Goal: Task Accomplishment & Management: Use online tool/utility

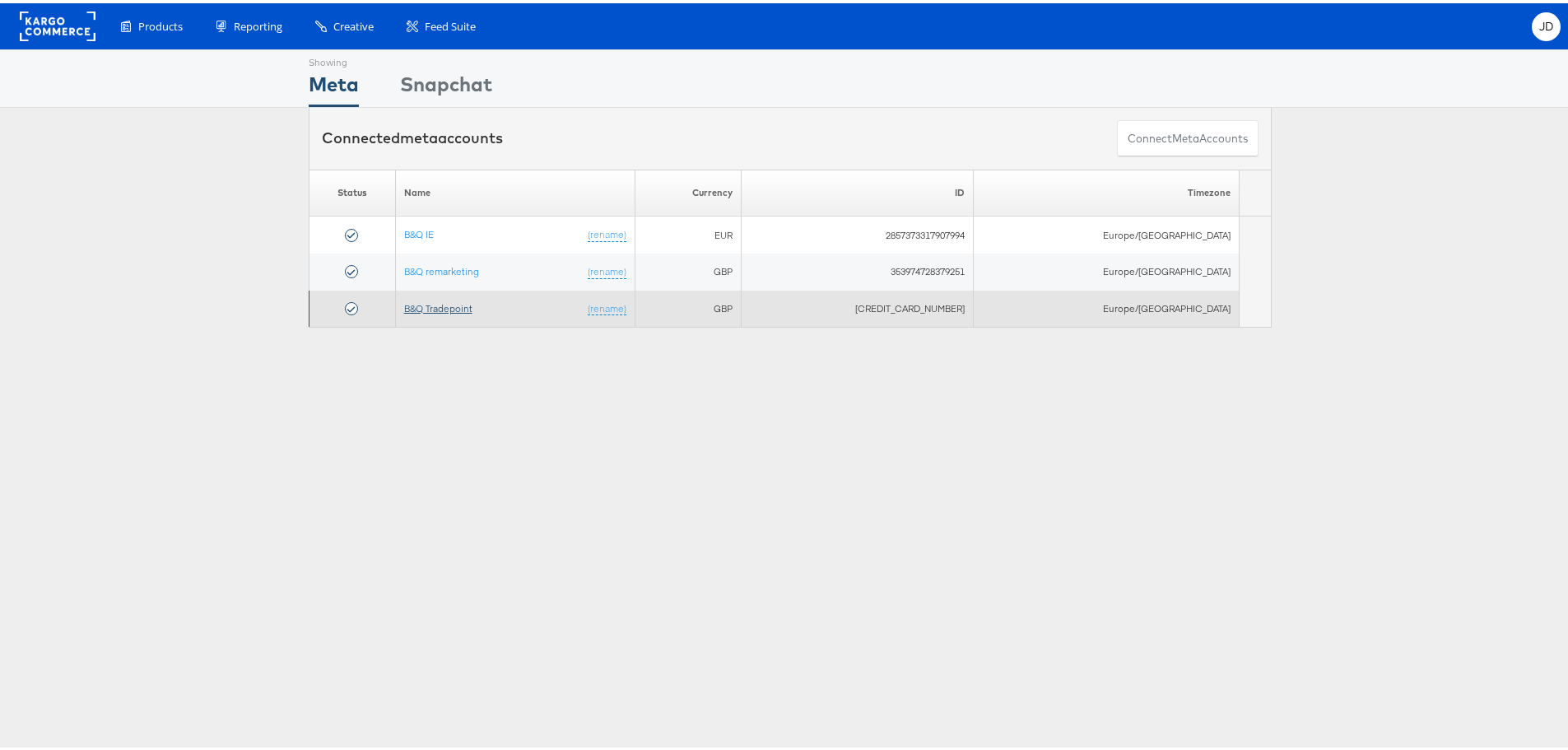
click at [463, 306] on link "B&Q Tradepoint" at bounding box center [438, 305] width 68 height 12
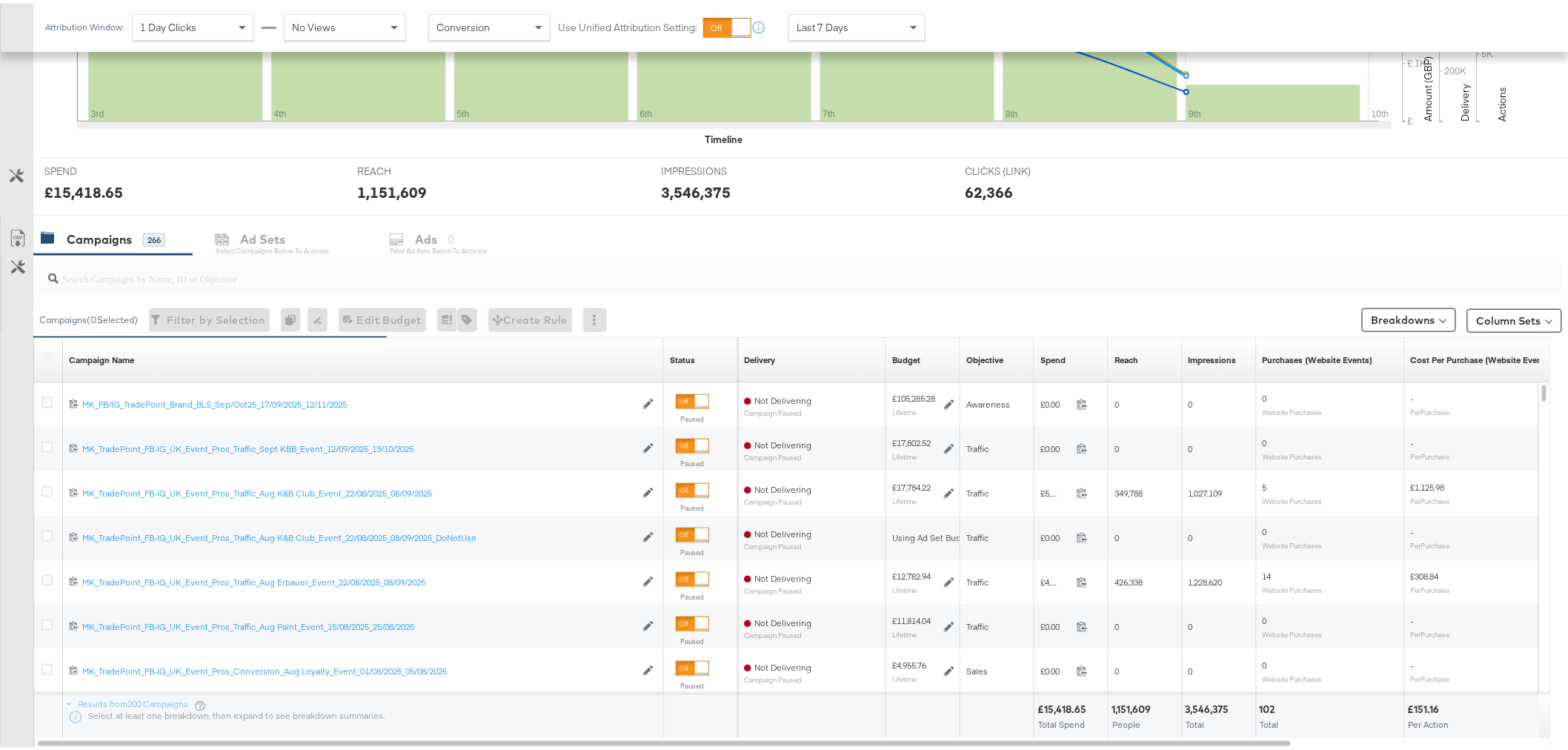
scroll to position [494, 0]
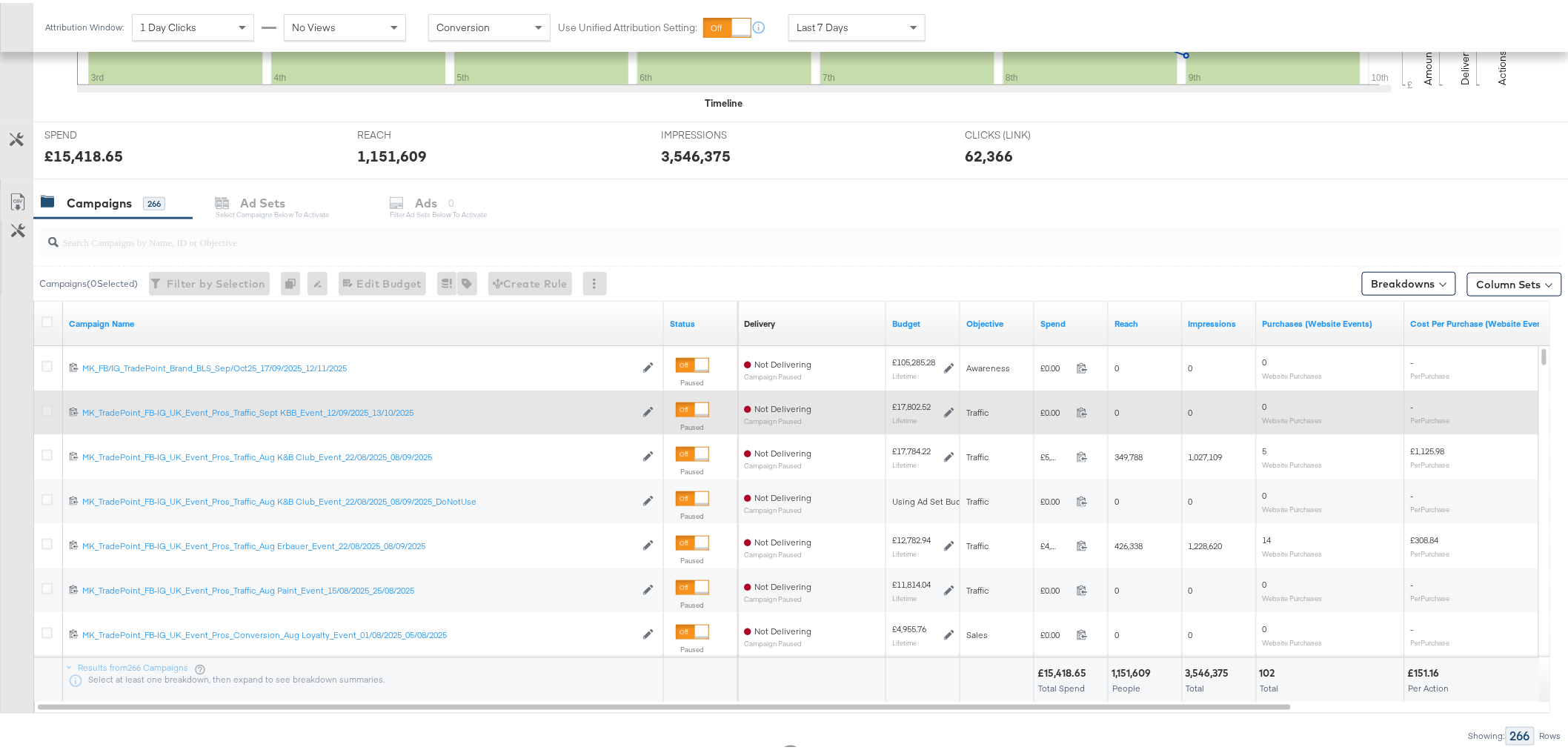
click at [45, 408] on icon at bounding box center [47, 408] width 11 height 11
click at [0, 0] on input "checkbox" at bounding box center [0, 0] width 0 height 0
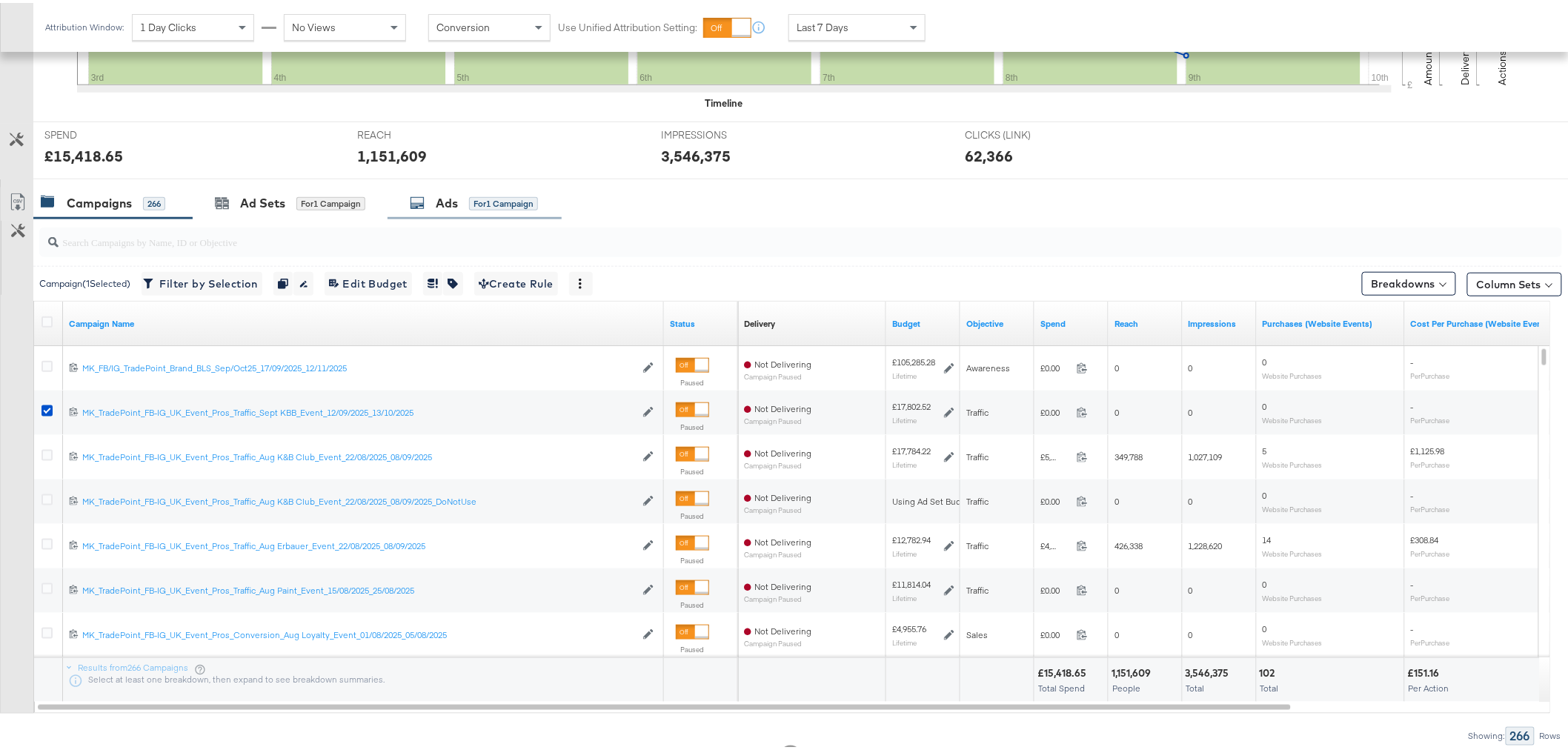
click at [446, 193] on div "Ads" at bounding box center [447, 200] width 22 height 17
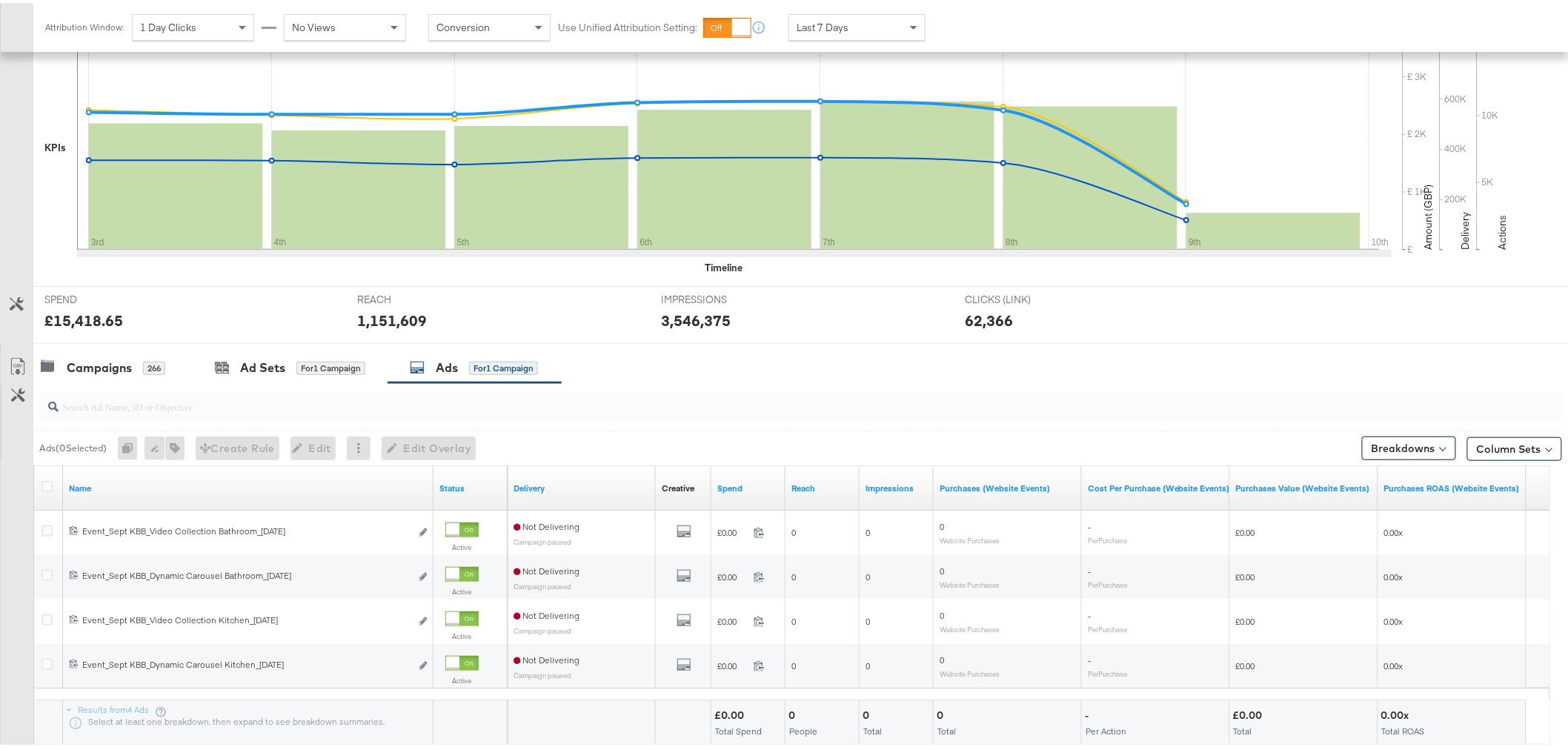
scroll to position [419, 0]
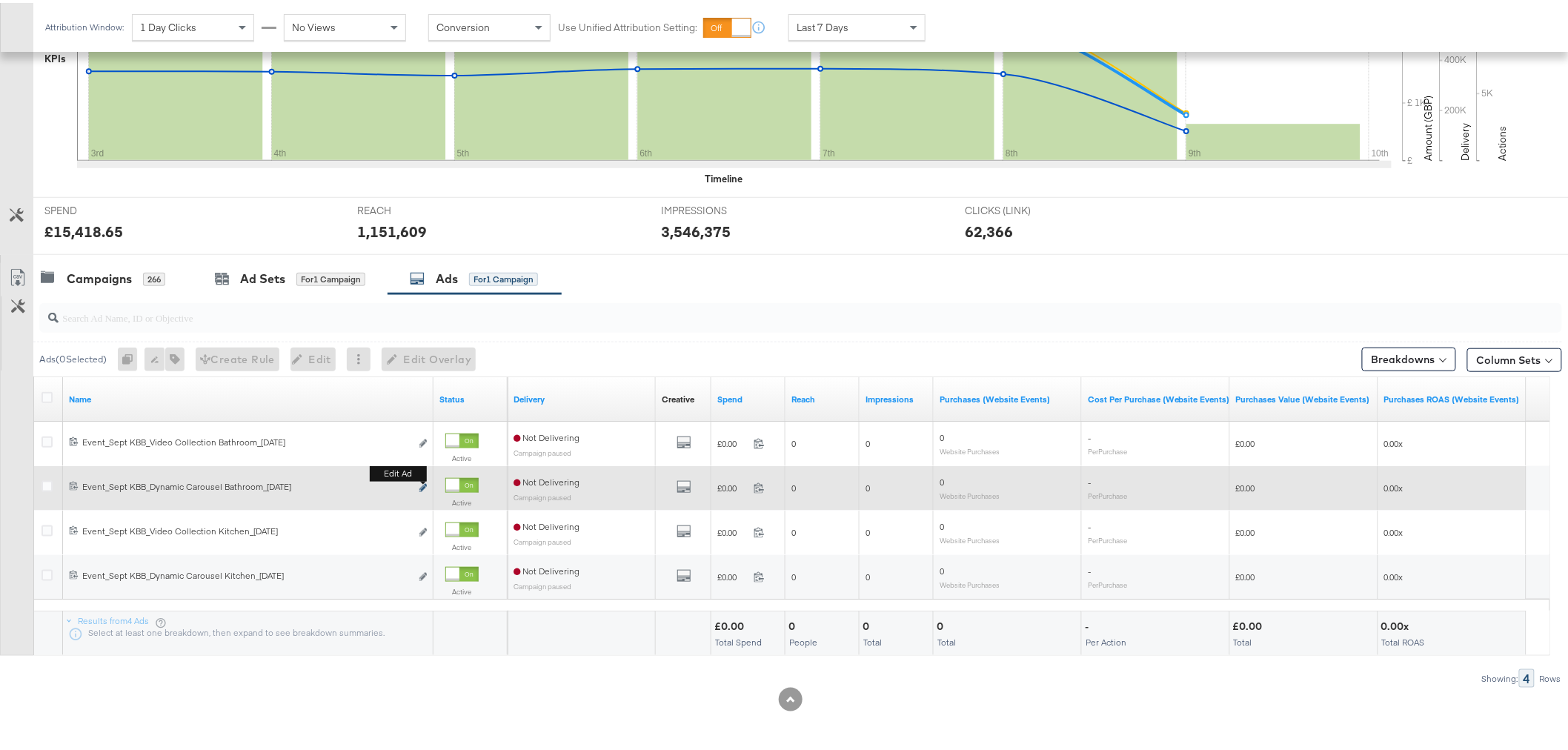
click at [422, 487] on icon "link" at bounding box center [423, 485] width 7 height 8
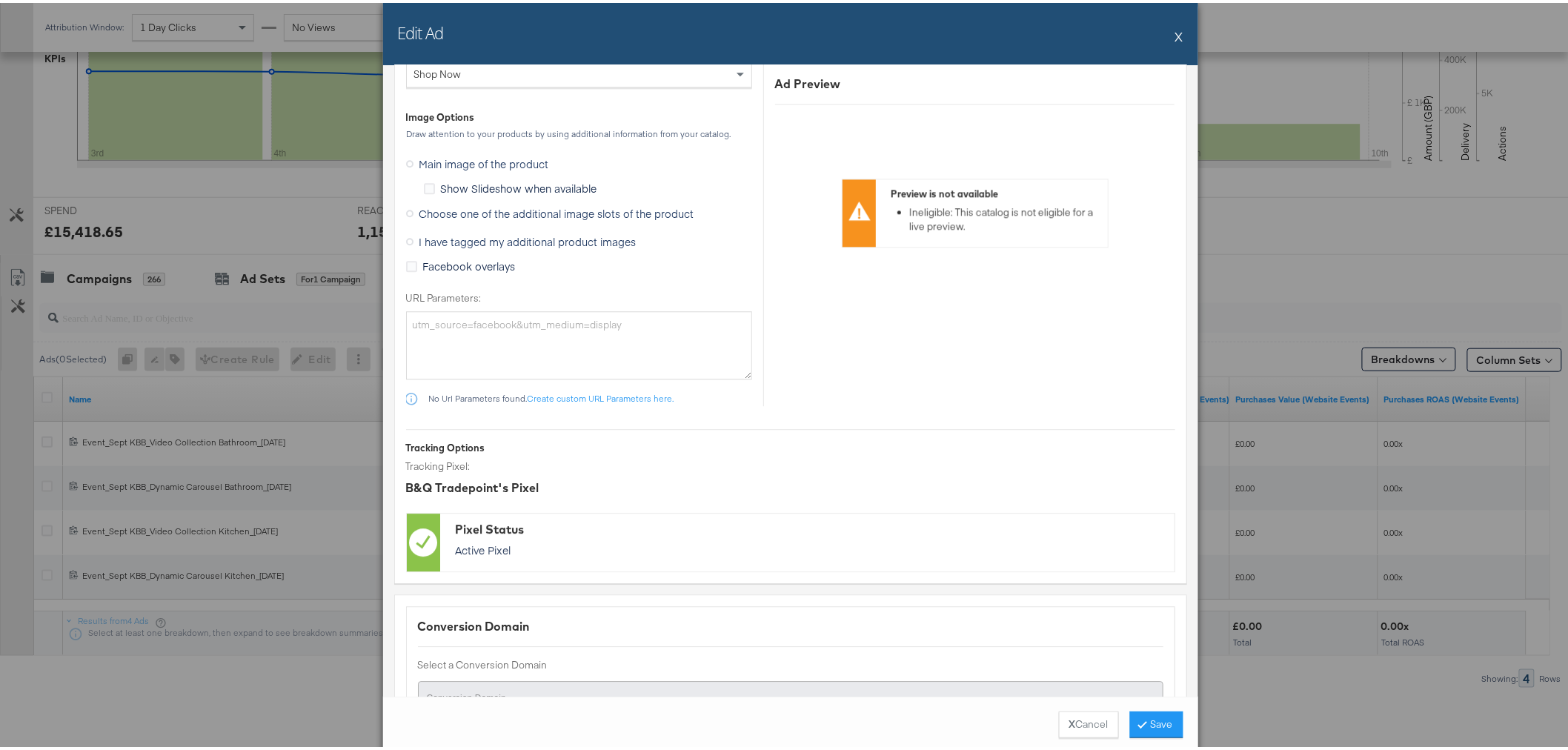
scroll to position [1399, 0]
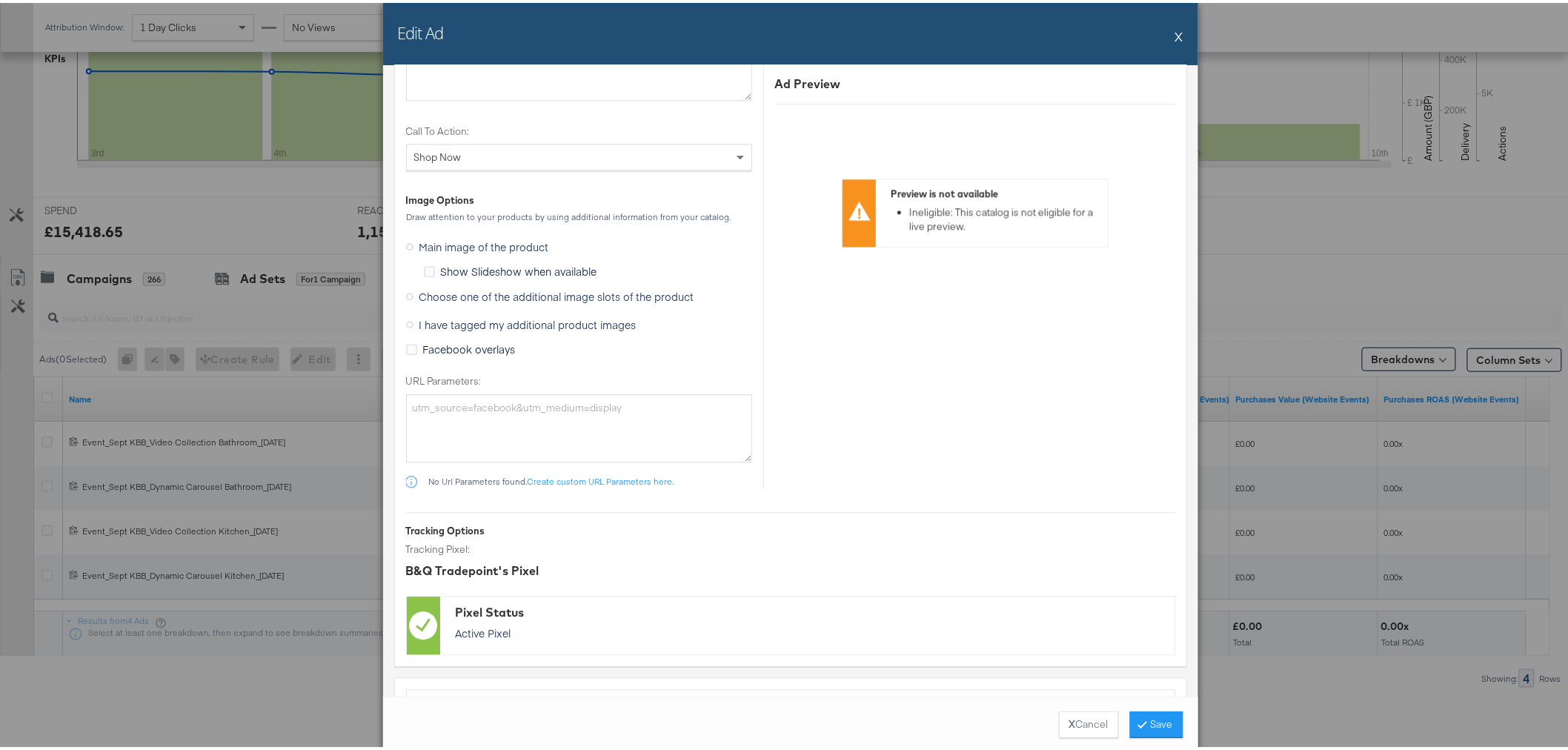
click at [459, 322] on span "I have tagged my additional product images" at bounding box center [528, 322] width 217 height 15
click at [0, 0] on input "I have tagged my additional product images" at bounding box center [0, 0] width 0 height 0
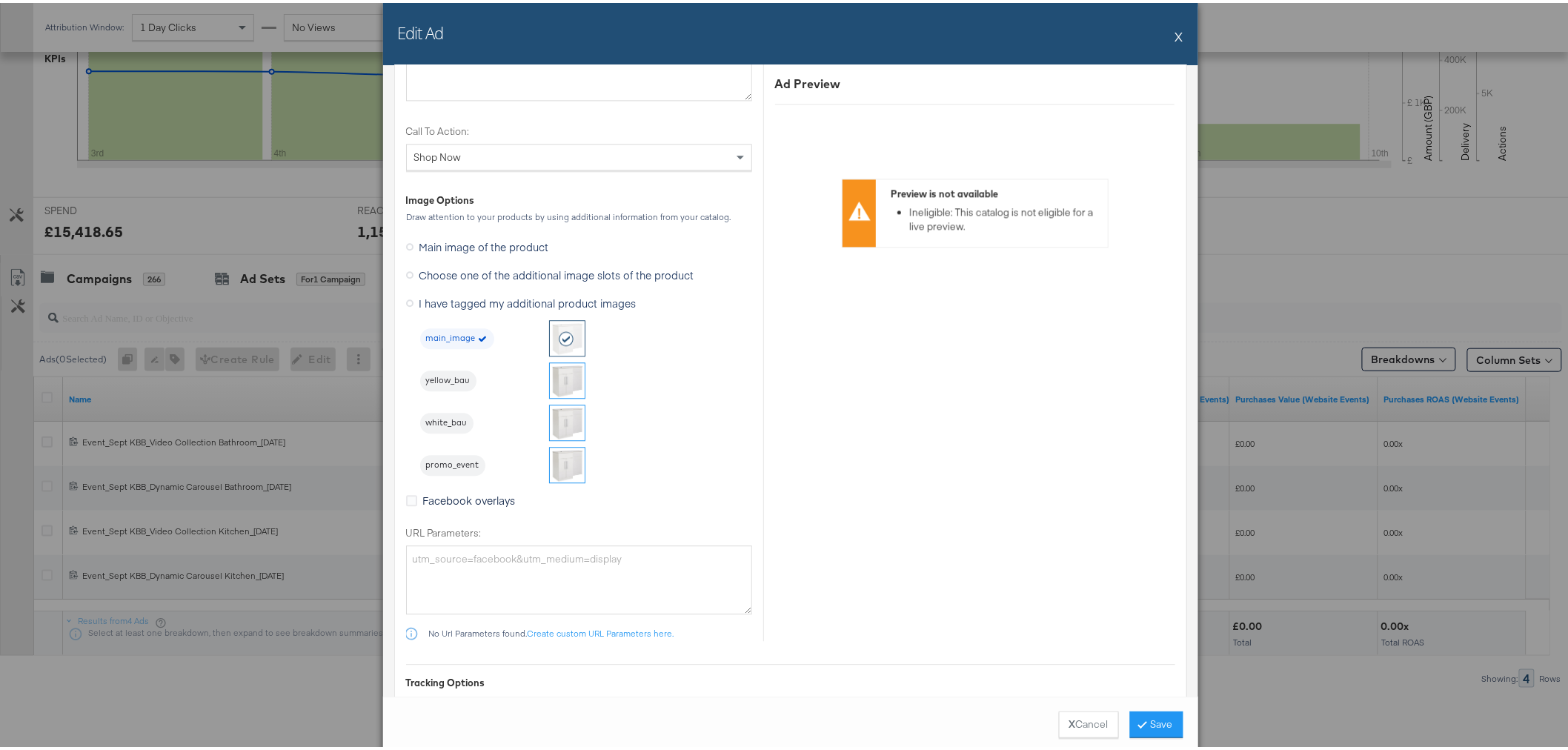
click at [442, 495] on span "Facebook overlays" at bounding box center [469, 497] width 93 height 15
click at [0, 0] on input "Facebook overlays" at bounding box center [0, 0] width 0 height 0
click at [406, 298] on icon at bounding box center [410, 300] width 7 height 7
click at [0, 0] on input "I have tagged my additional product images" at bounding box center [0, 0] width 0 height 0
click at [508, 271] on span "Choose one of the additional image slots of the product" at bounding box center [557, 272] width 275 height 15
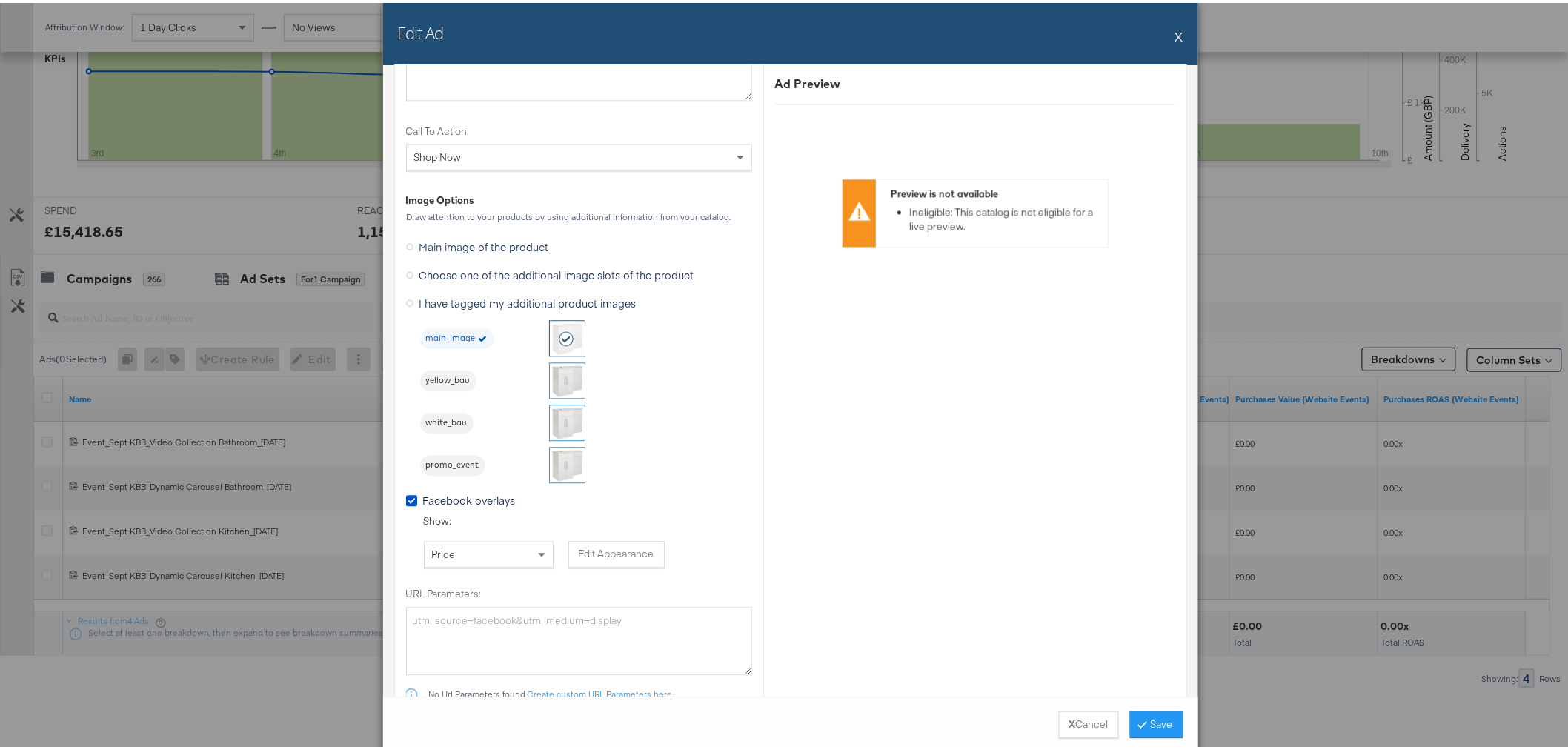
click at [0, 0] on input "Choose one of the additional image slots of the product" at bounding box center [0, 0] width 0 height 0
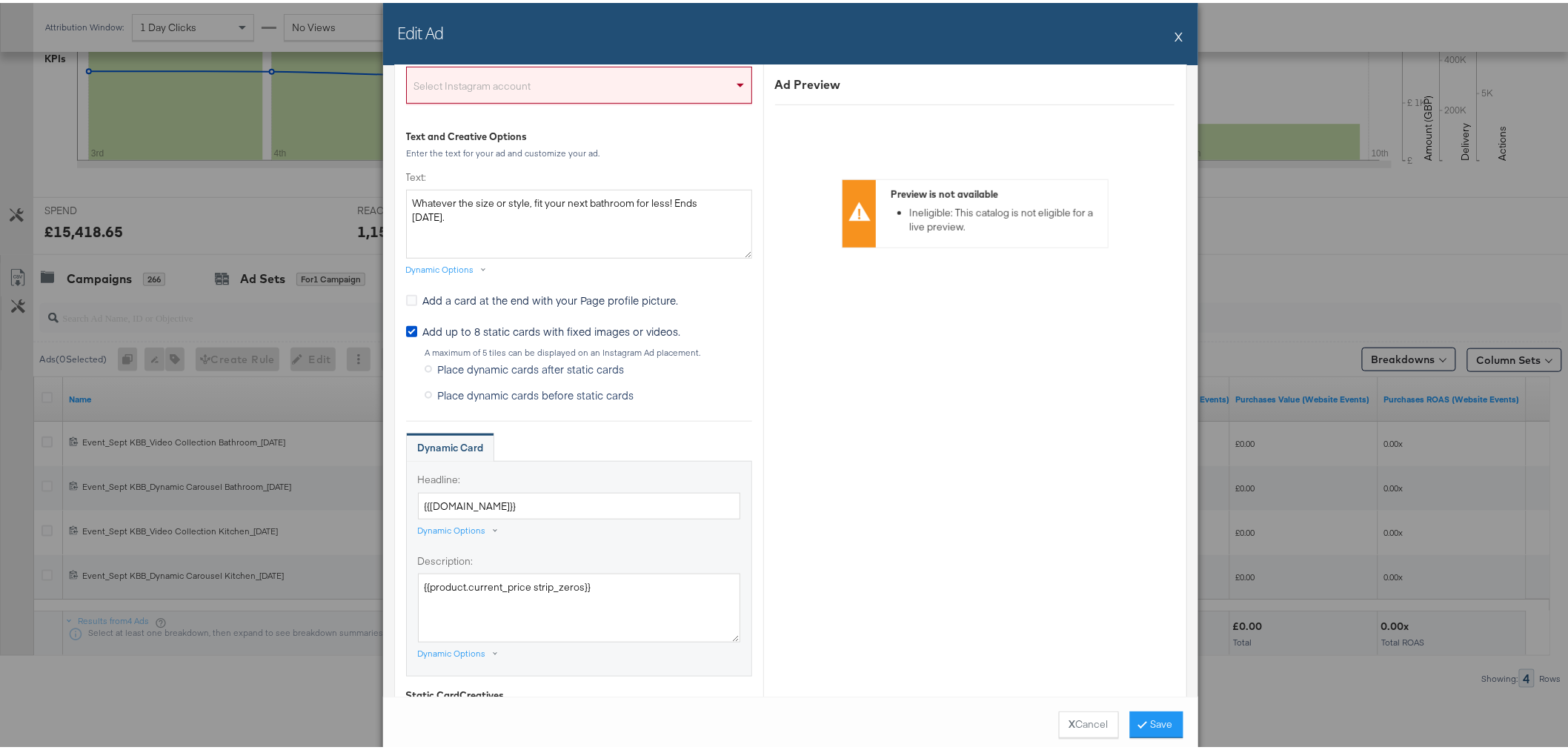
scroll to position [82, 0]
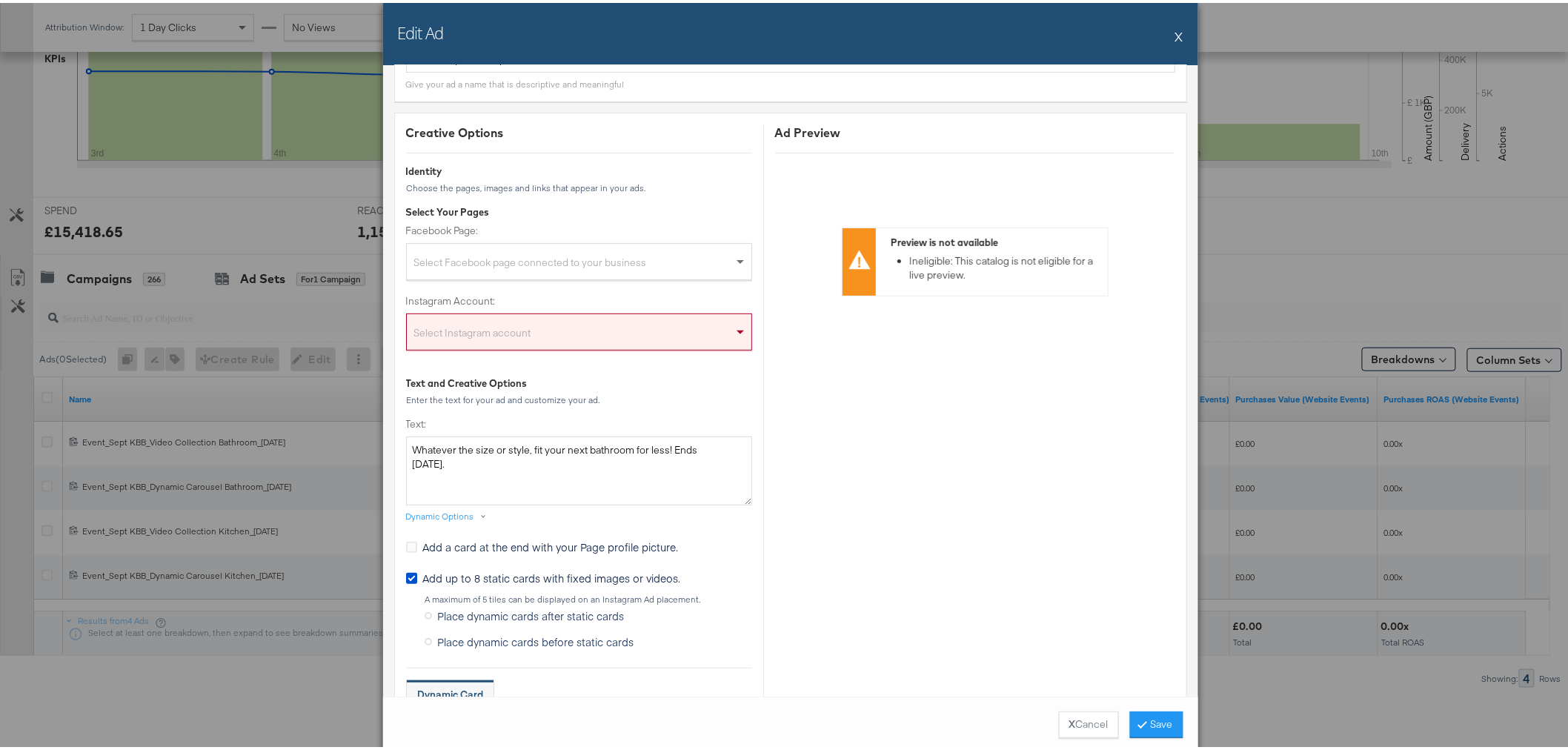
click at [1175, 35] on button "X" at bounding box center [1179, 33] width 8 height 30
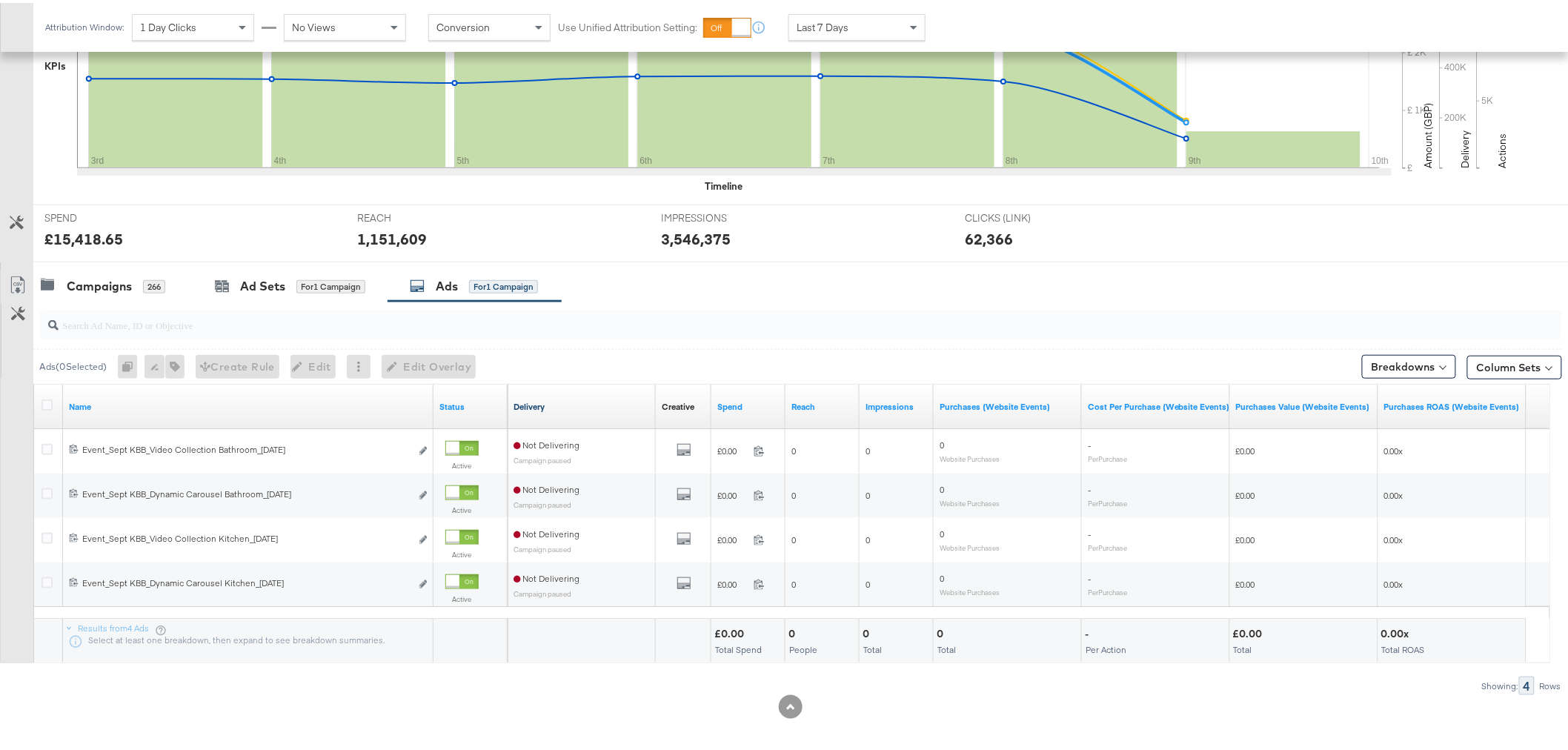
scroll to position [419, 0]
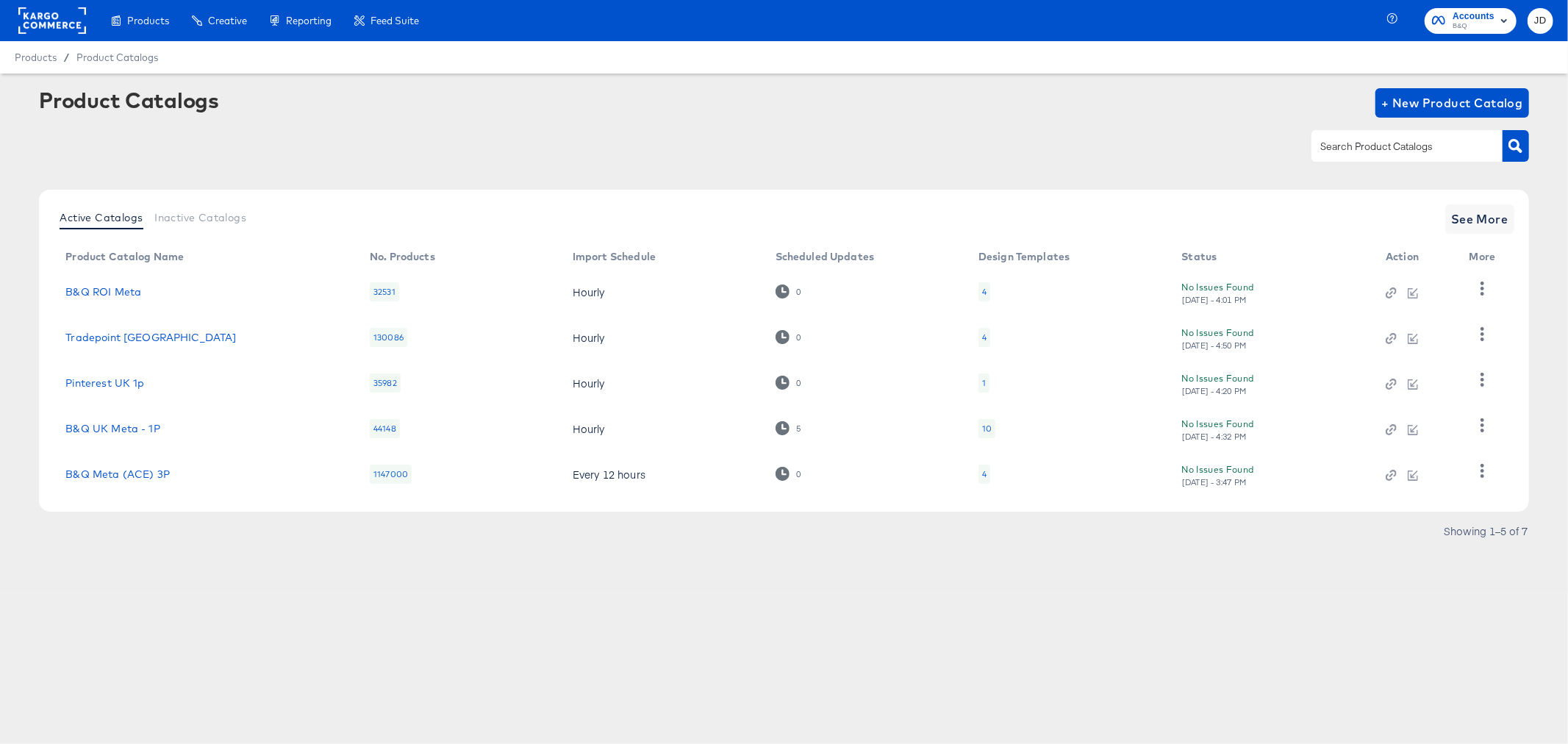
click at [985, 337] on div "4" at bounding box center [984, 337] width 12 height 19
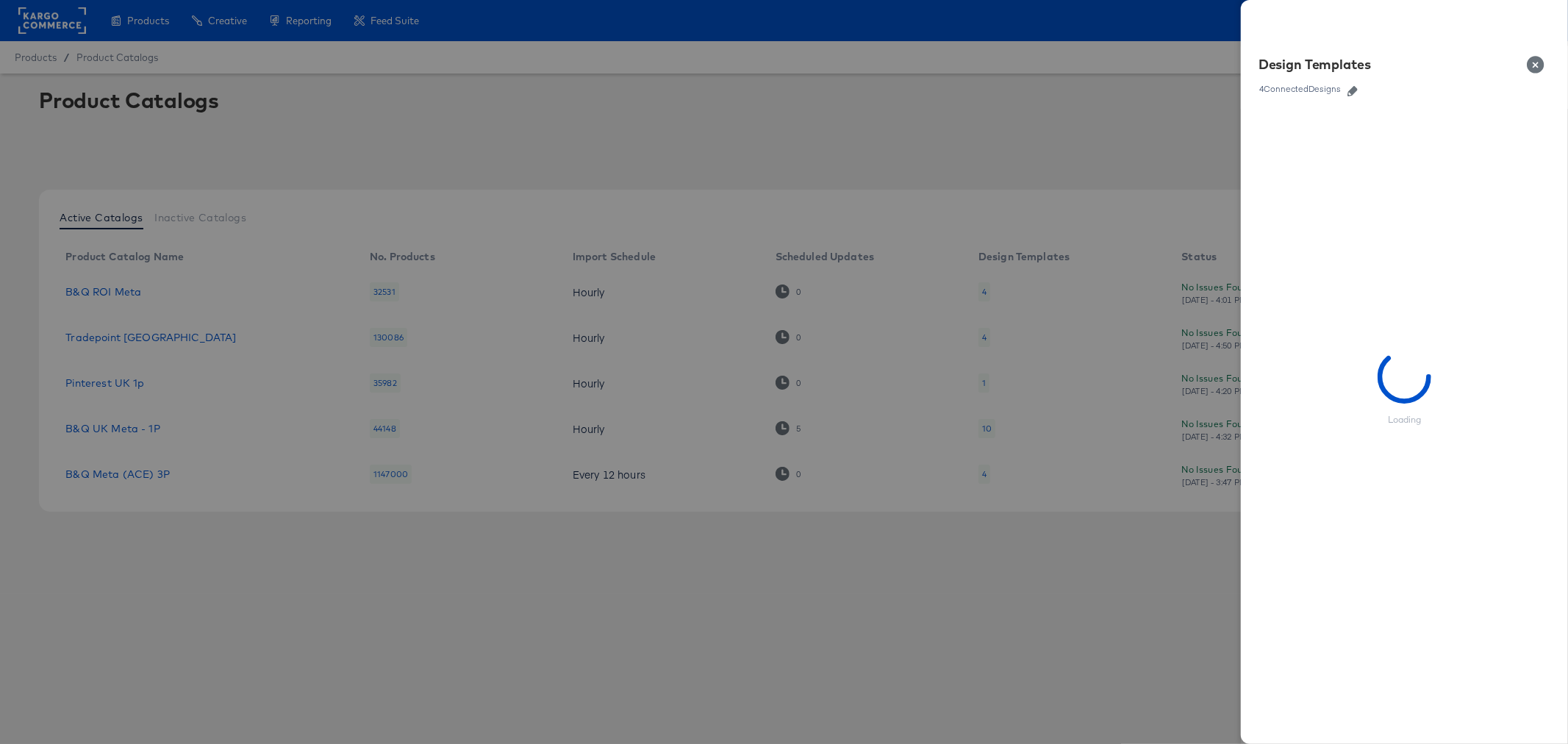
click at [1356, 96] on link at bounding box center [1353, 89] width 22 height 16
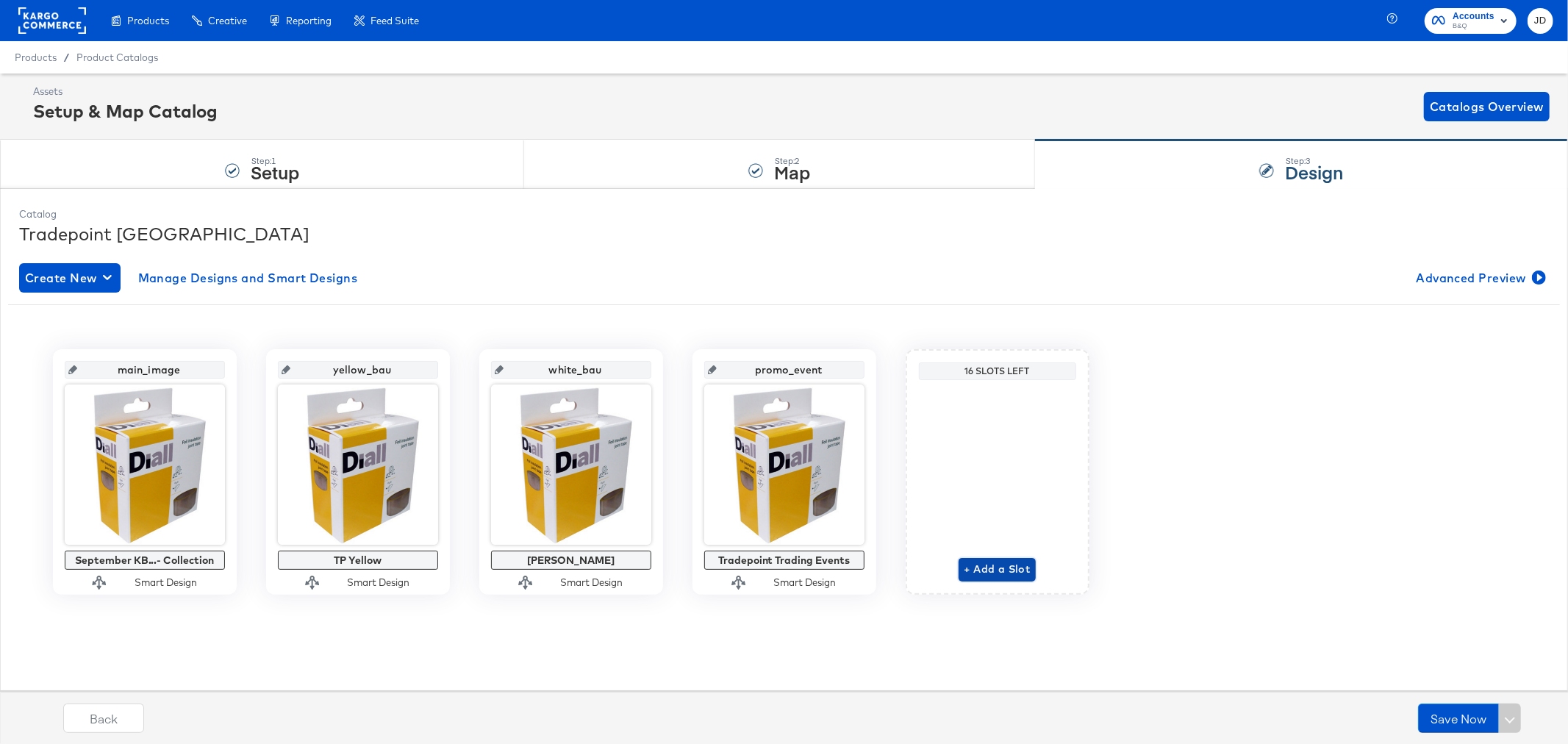
click at [987, 565] on span "+ Add a Slot" at bounding box center [998, 569] width 66 height 18
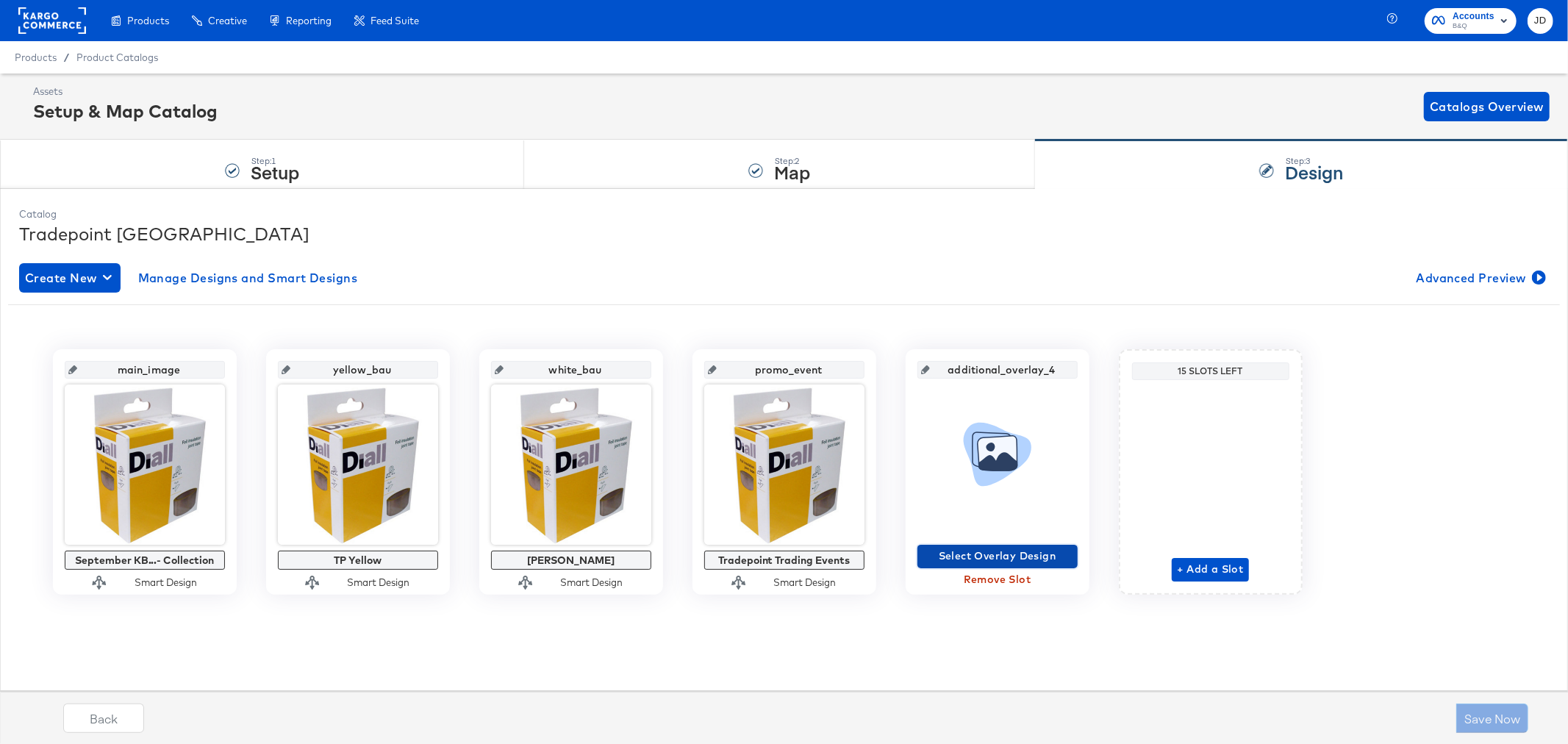
click at [992, 548] on span "Select Overlay Design" at bounding box center [998, 556] width 148 height 18
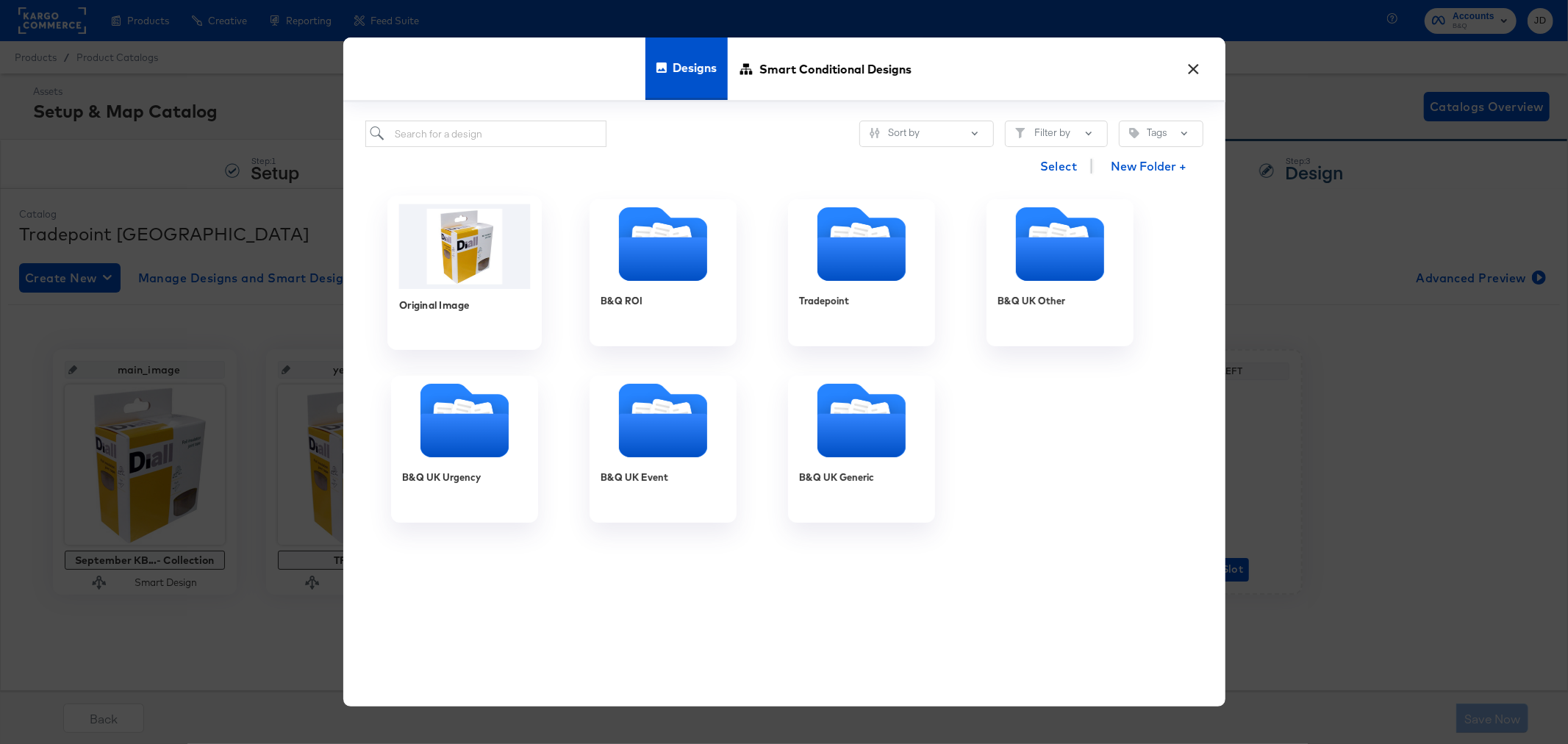
click at [490, 221] on img at bounding box center [464, 246] width 132 height 85
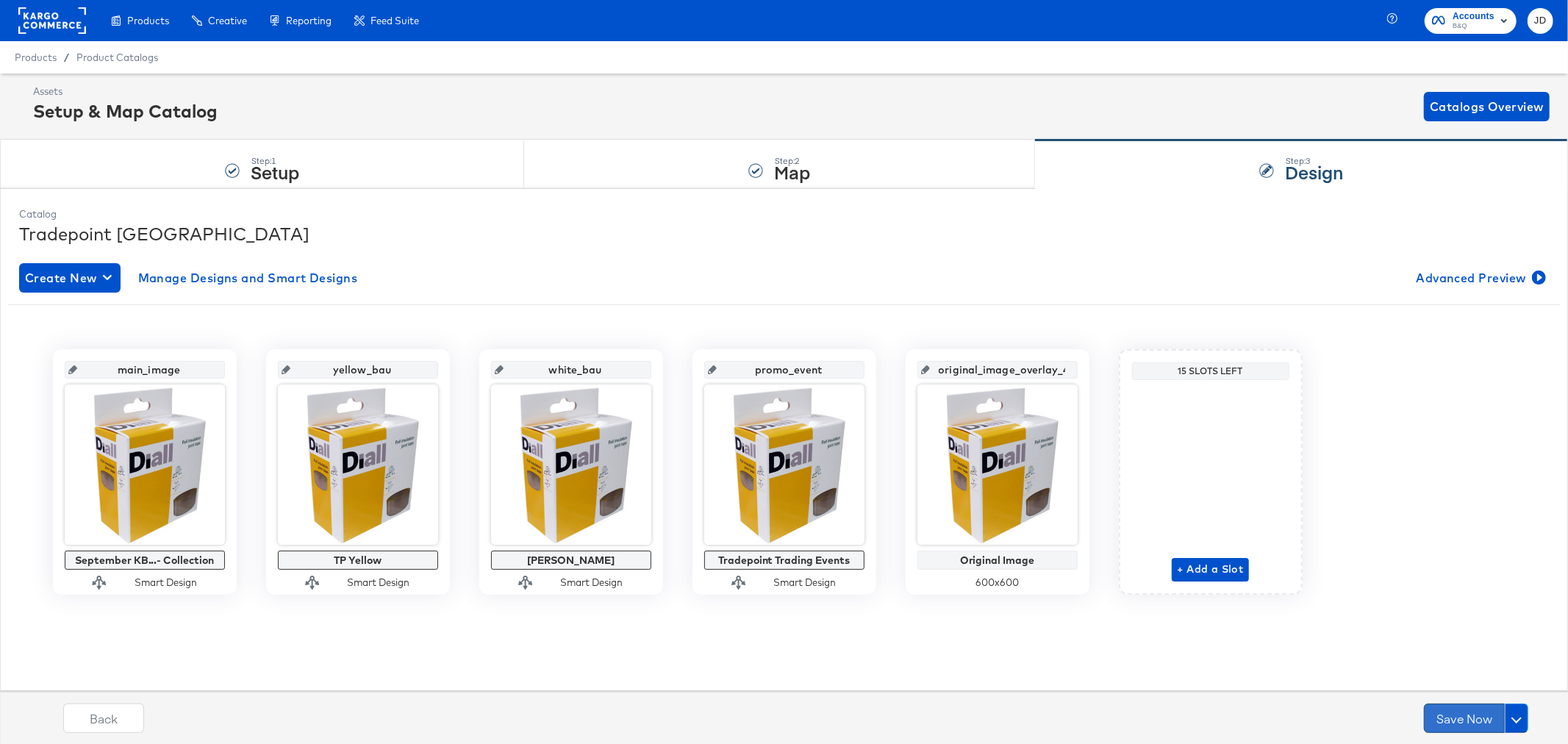
click at [1479, 717] on button "Save Now" at bounding box center [1464, 718] width 81 height 29
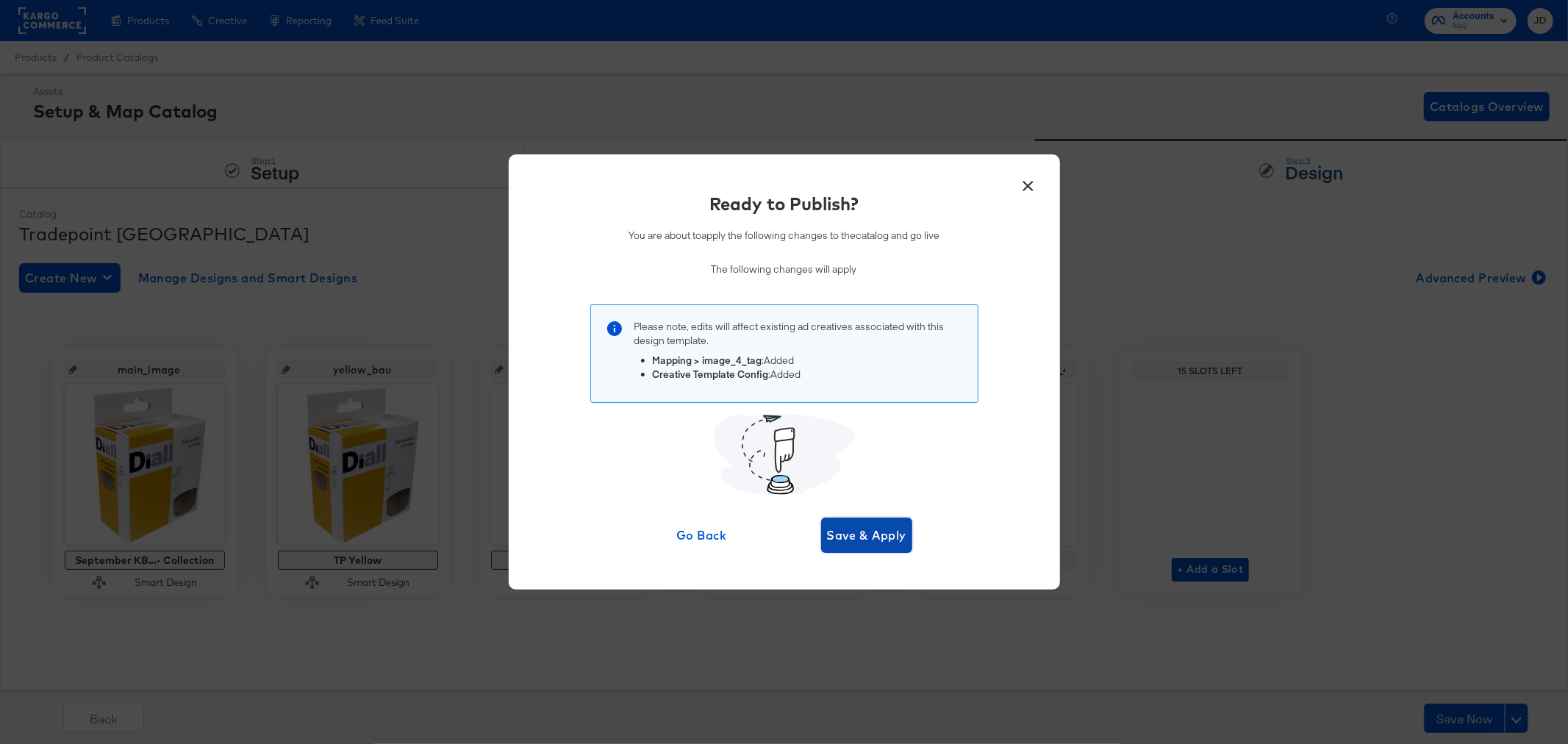
click at [870, 537] on span "Save & Apply" at bounding box center [867, 535] width 80 height 21
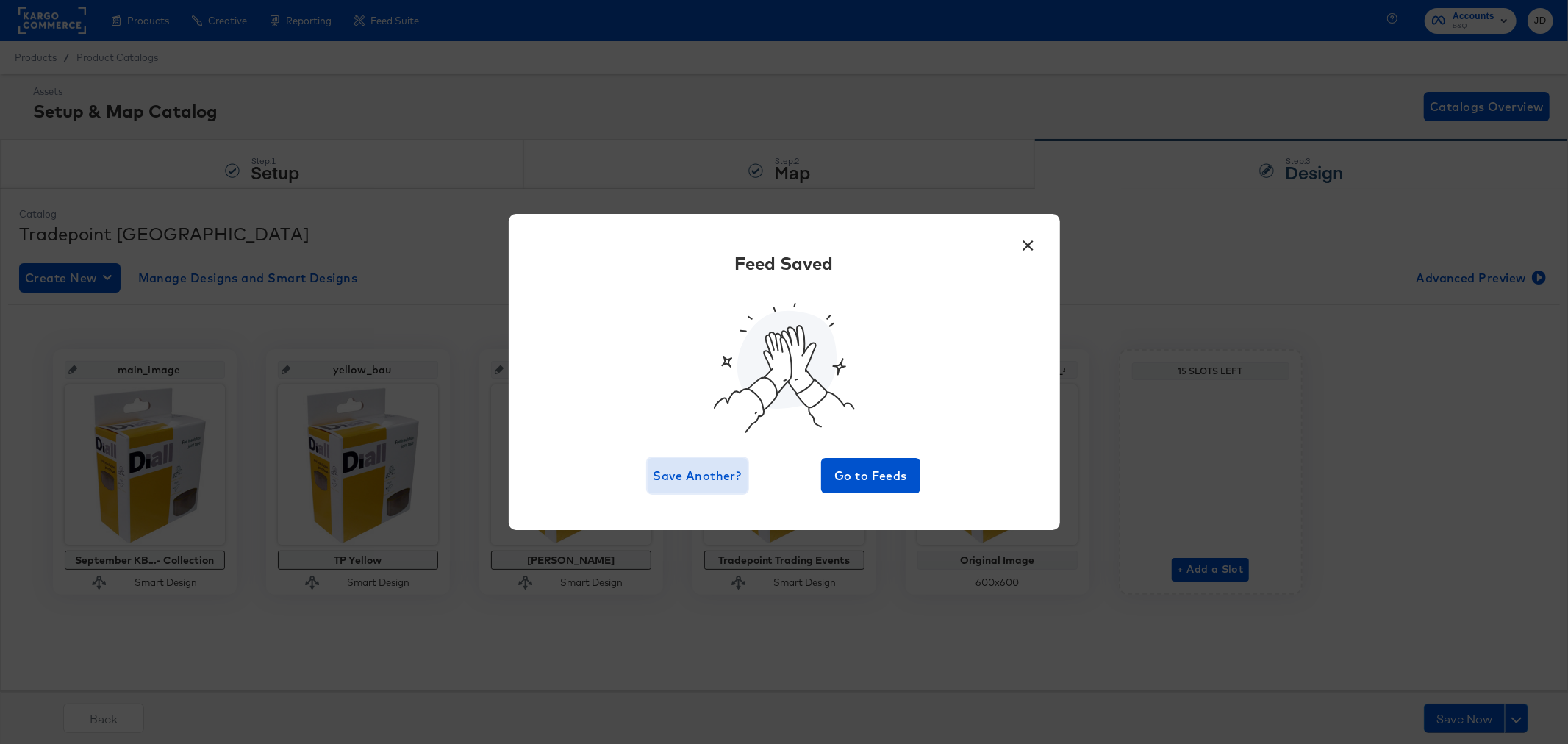
click at [693, 467] on span "Save Another?" at bounding box center [698, 476] width 88 height 21
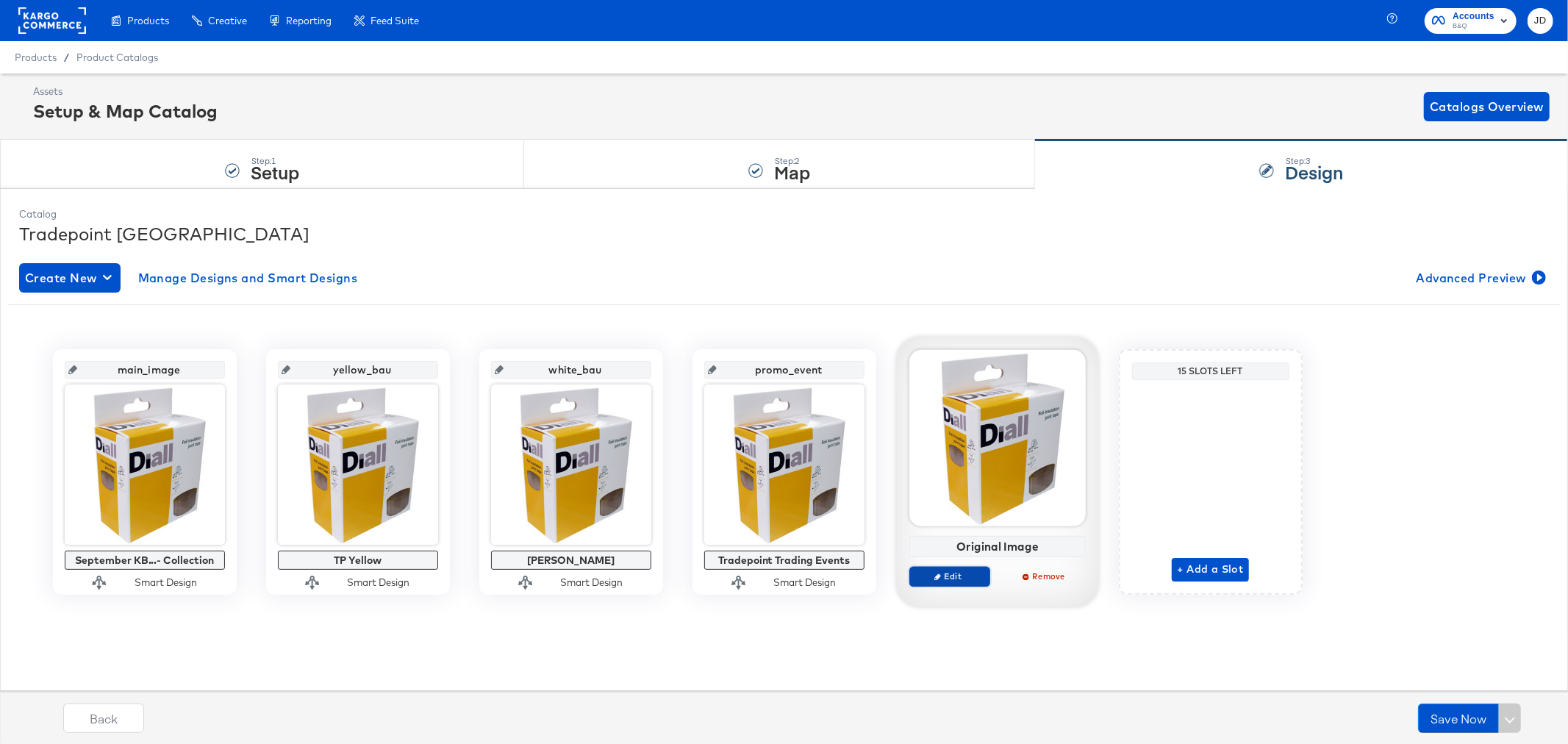
click at [953, 578] on span "Edit" at bounding box center [949, 576] width 68 height 11
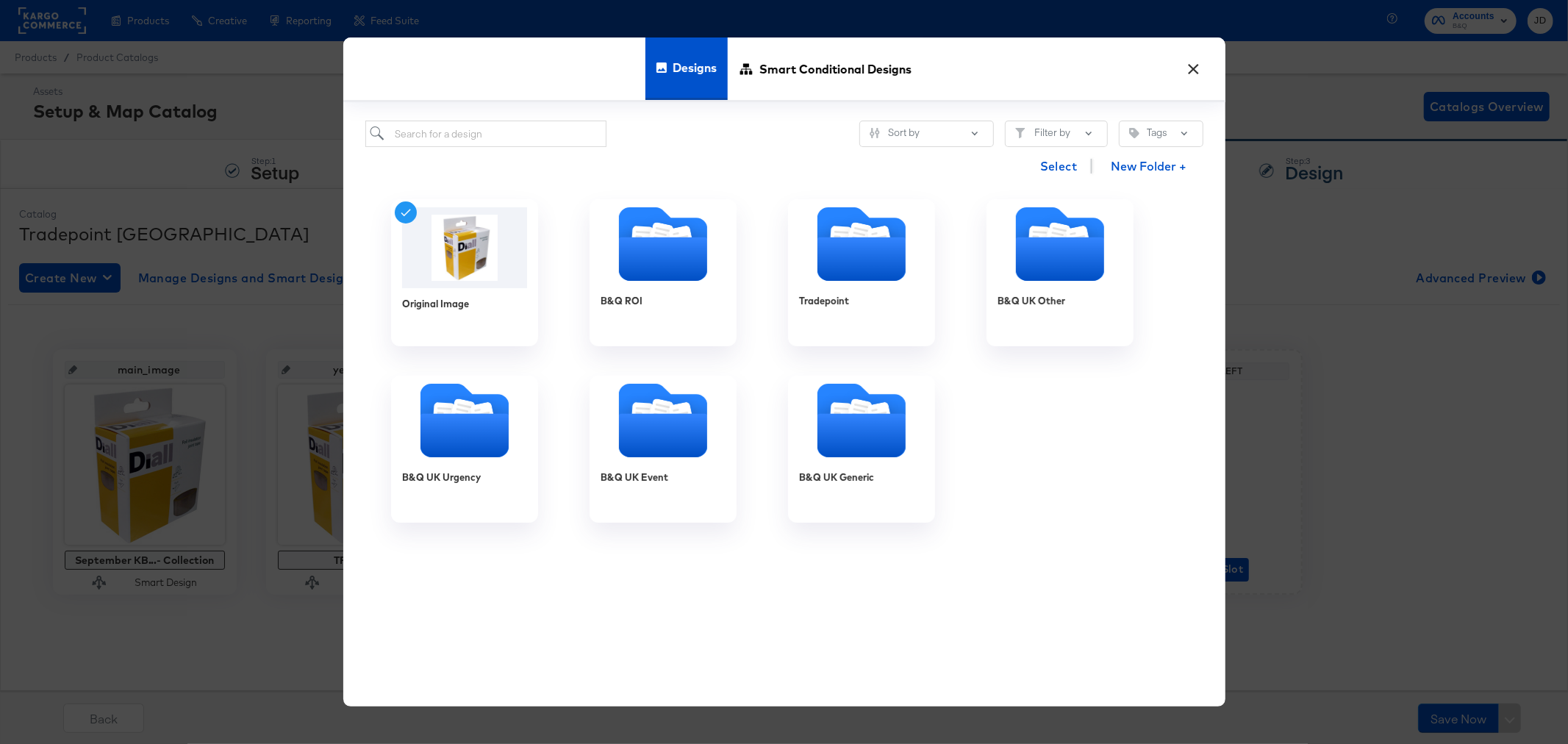
click at [1193, 66] on button "×" at bounding box center [1194, 65] width 26 height 26
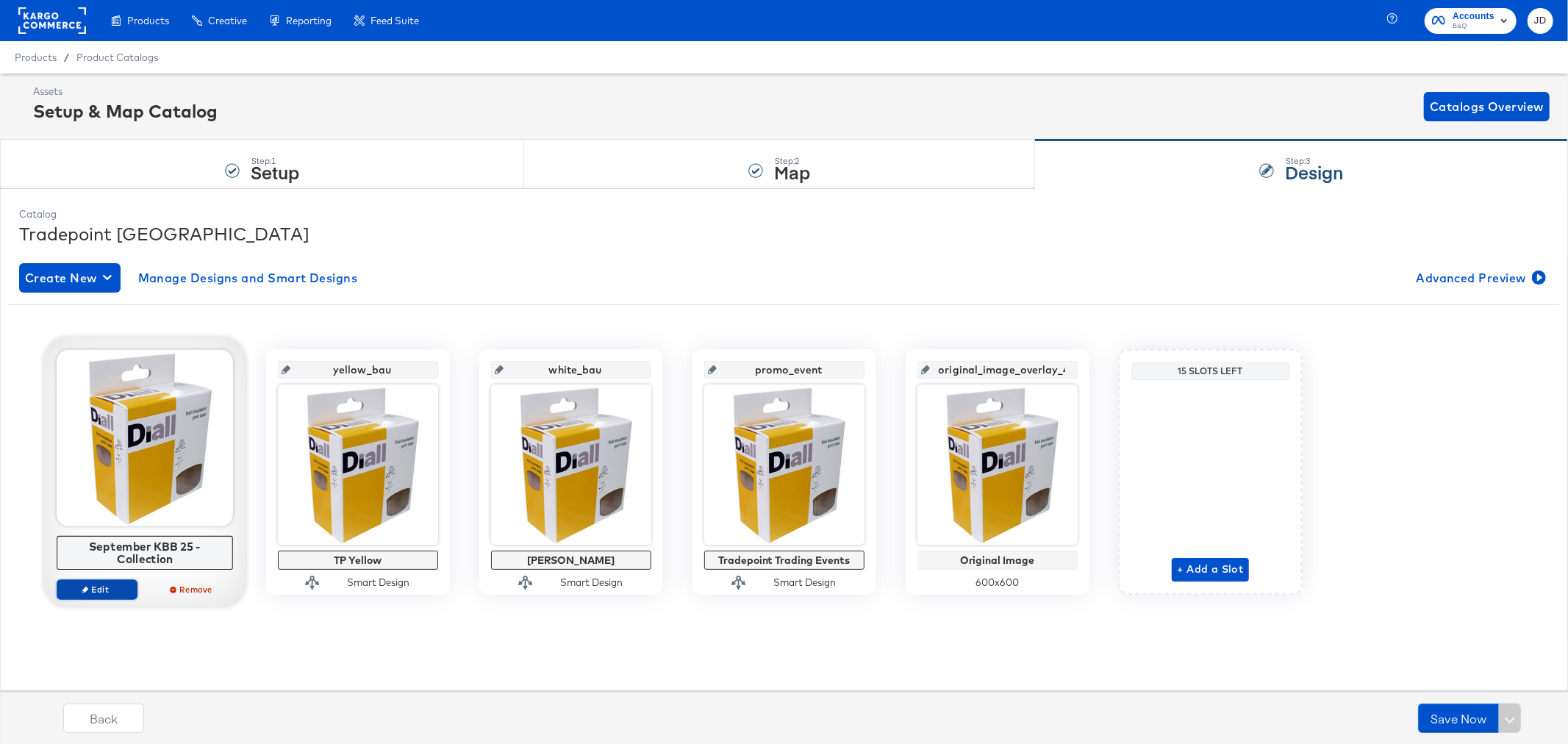
click at [96, 584] on span "Edit" at bounding box center [96, 589] width 68 height 11
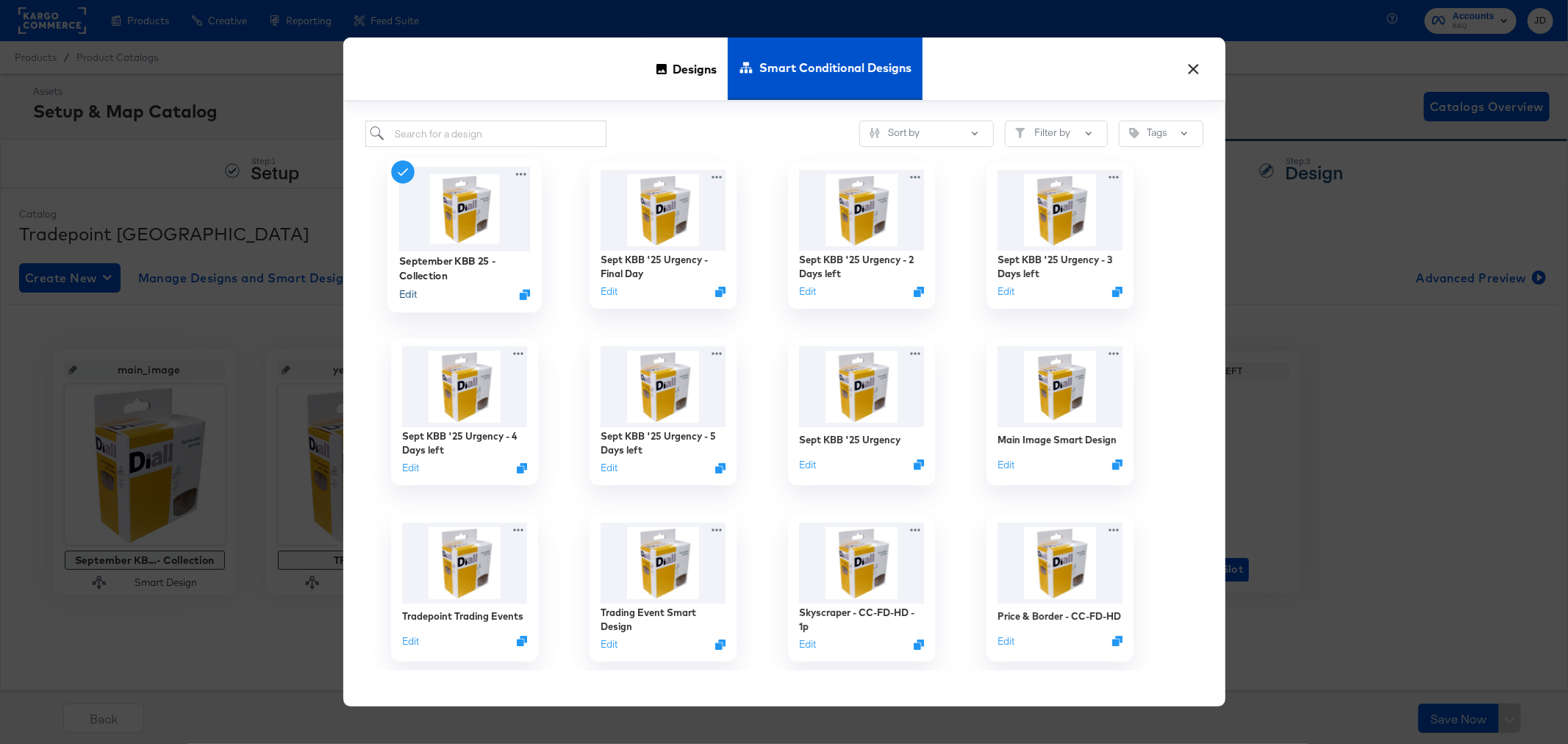
click at [402, 290] on button "Edit" at bounding box center [407, 294] width 18 height 14
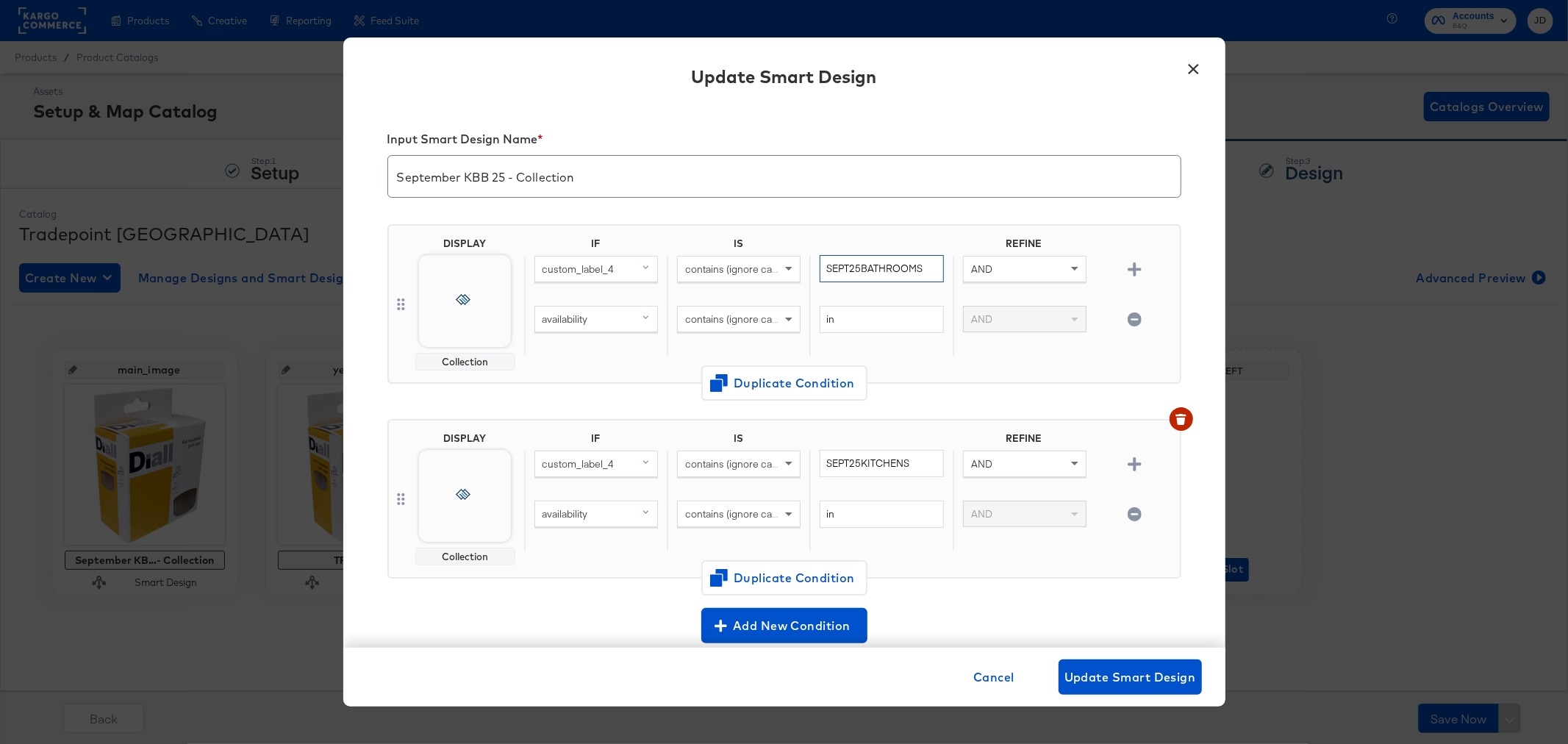
drag, startPoint x: 820, startPoint y: 267, endPoint x: 996, endPoint y: 262, distance: 176.1
click at [996, 262] on div "custom_label_4 contains (ignore case) SEPT25BATHROOMS AND" at bounding box center [849, 280] width 650 height 51
drag, startPoint x: 818, startPoint y: 463, endPoint x: 945, endPoint y: 451, distance: 127.6
click at [945, 451] on div "custom_label_4 contains (ignore case) SEPT25KITCHENS AND" at bounding box center [849, 475] width 650 height 51
click at [1198, 68] on button "×" at bounding box center [1194, 65] width 26 height 26
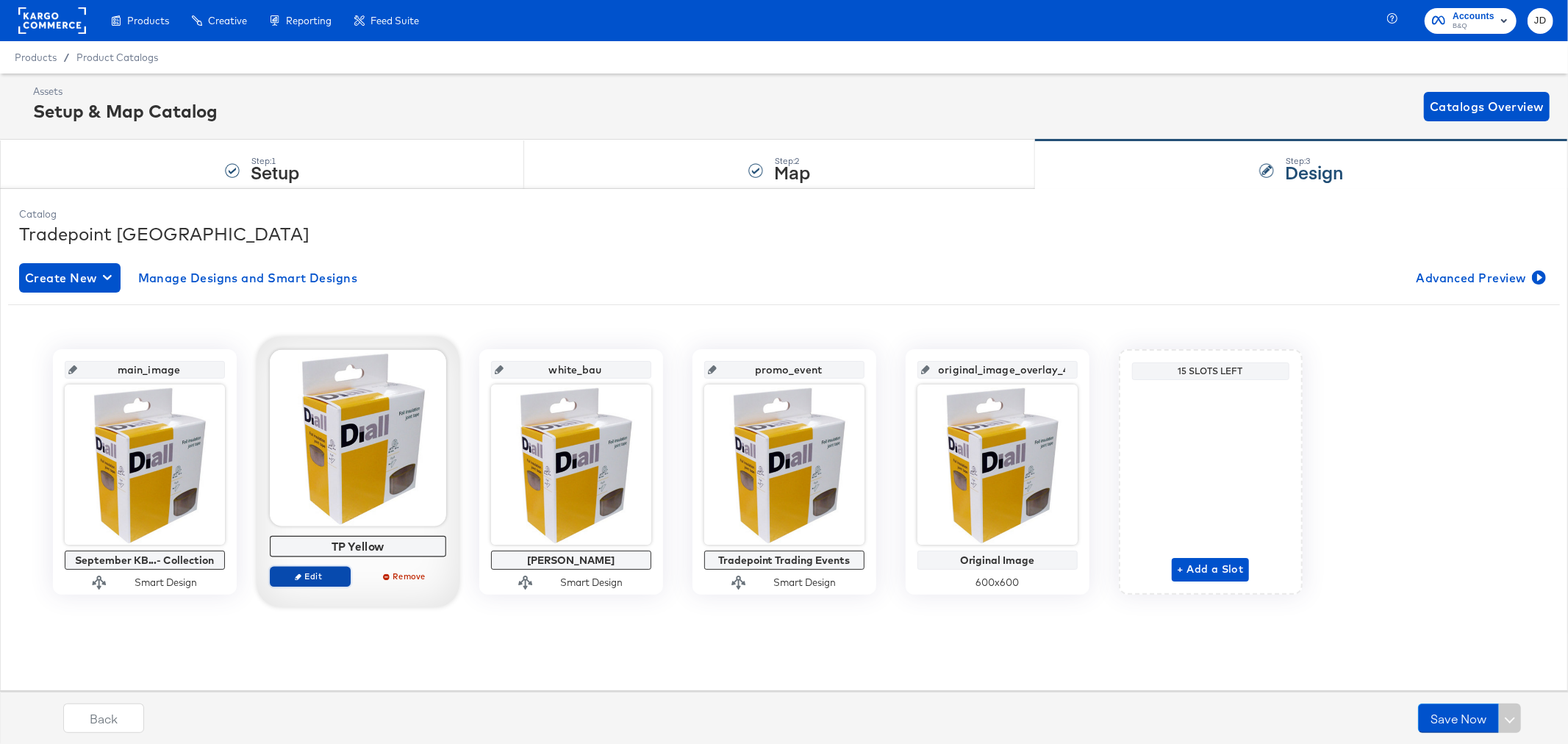
click at [310, 578] on span "Edit" at bounding box center [309, 576] width 68 height 11
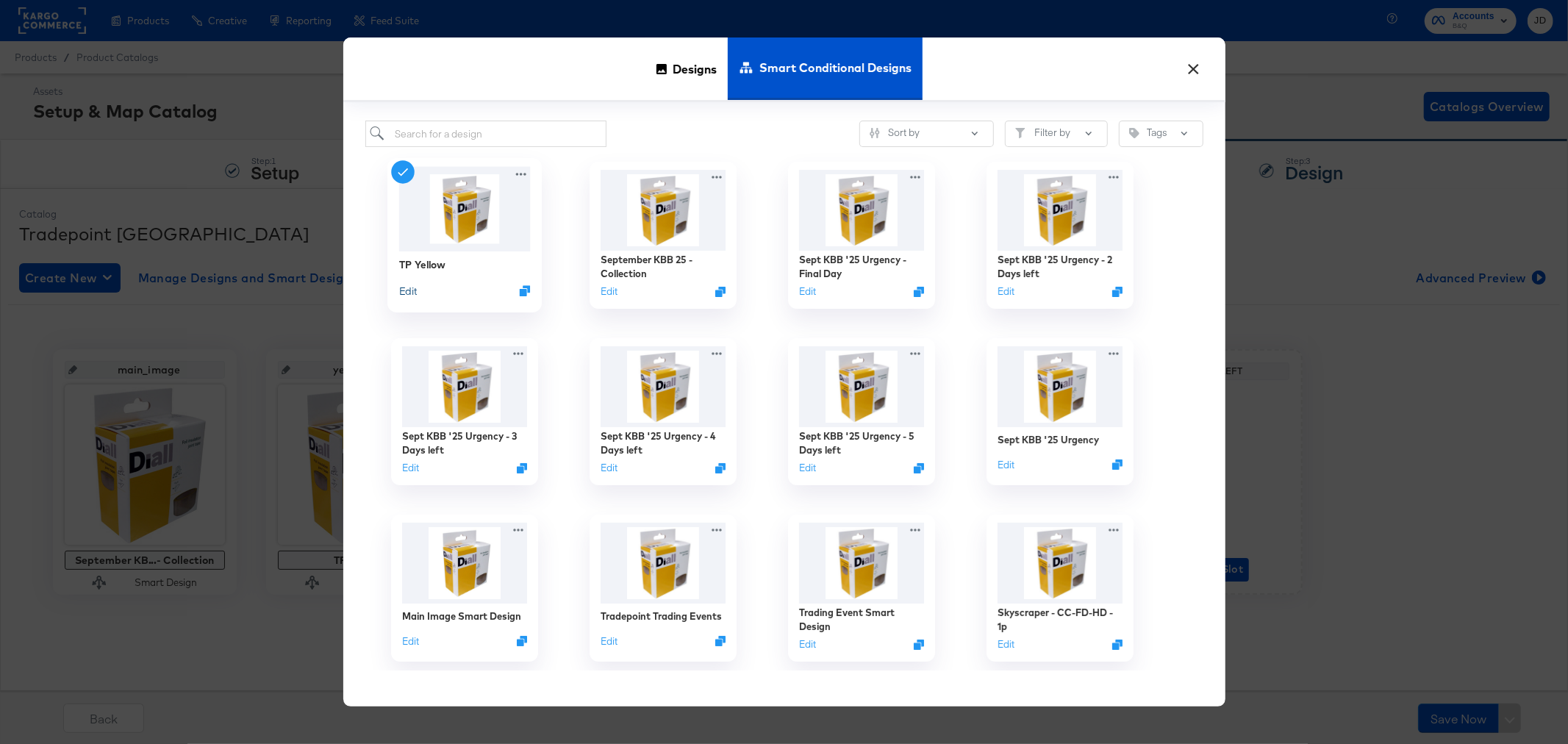
click at [406, 289] on button "Edit" at bounding box center [407, 290] width 18 height 14
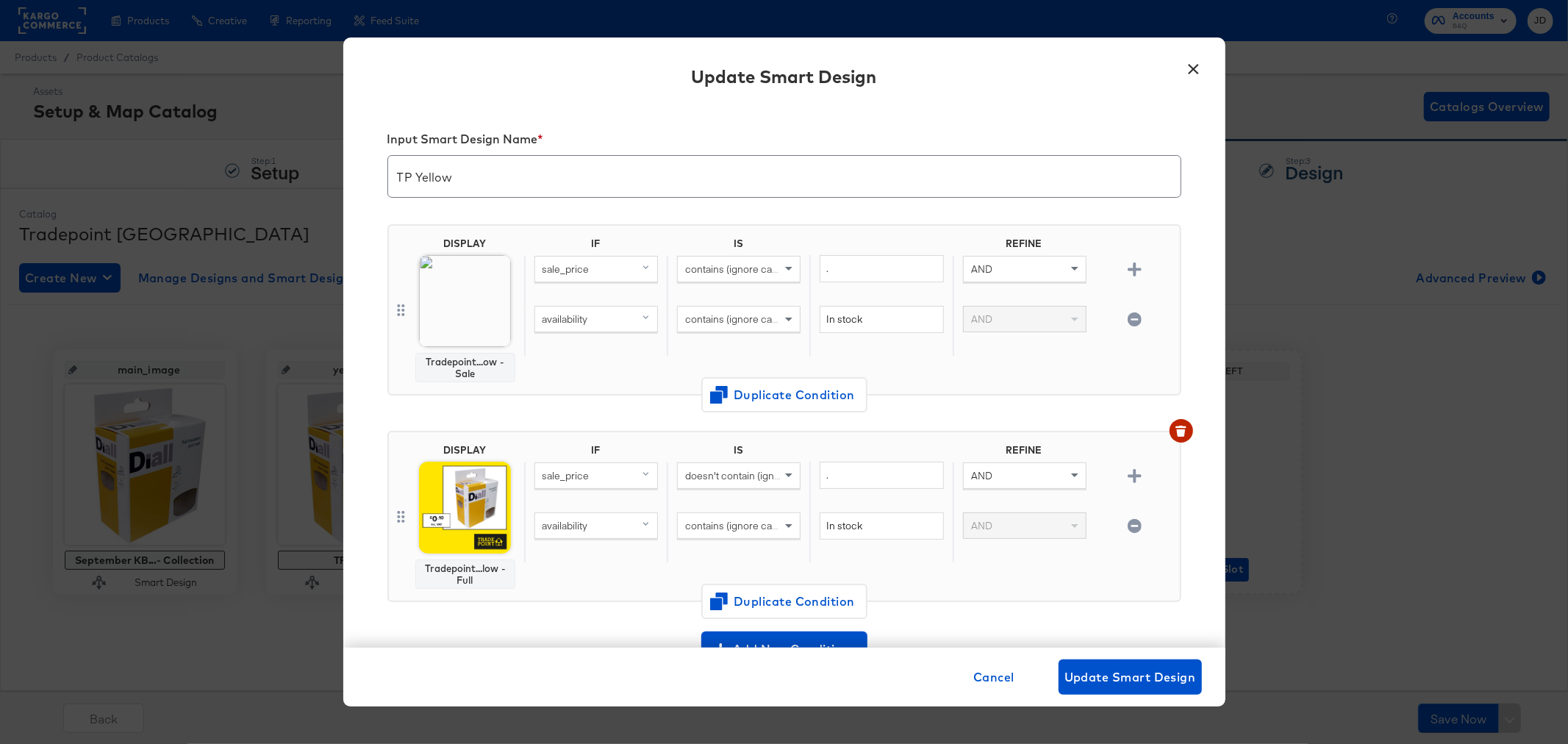
click at [1197, 68] on button "×" at bounding box center [1194, 65] width 26 height 26
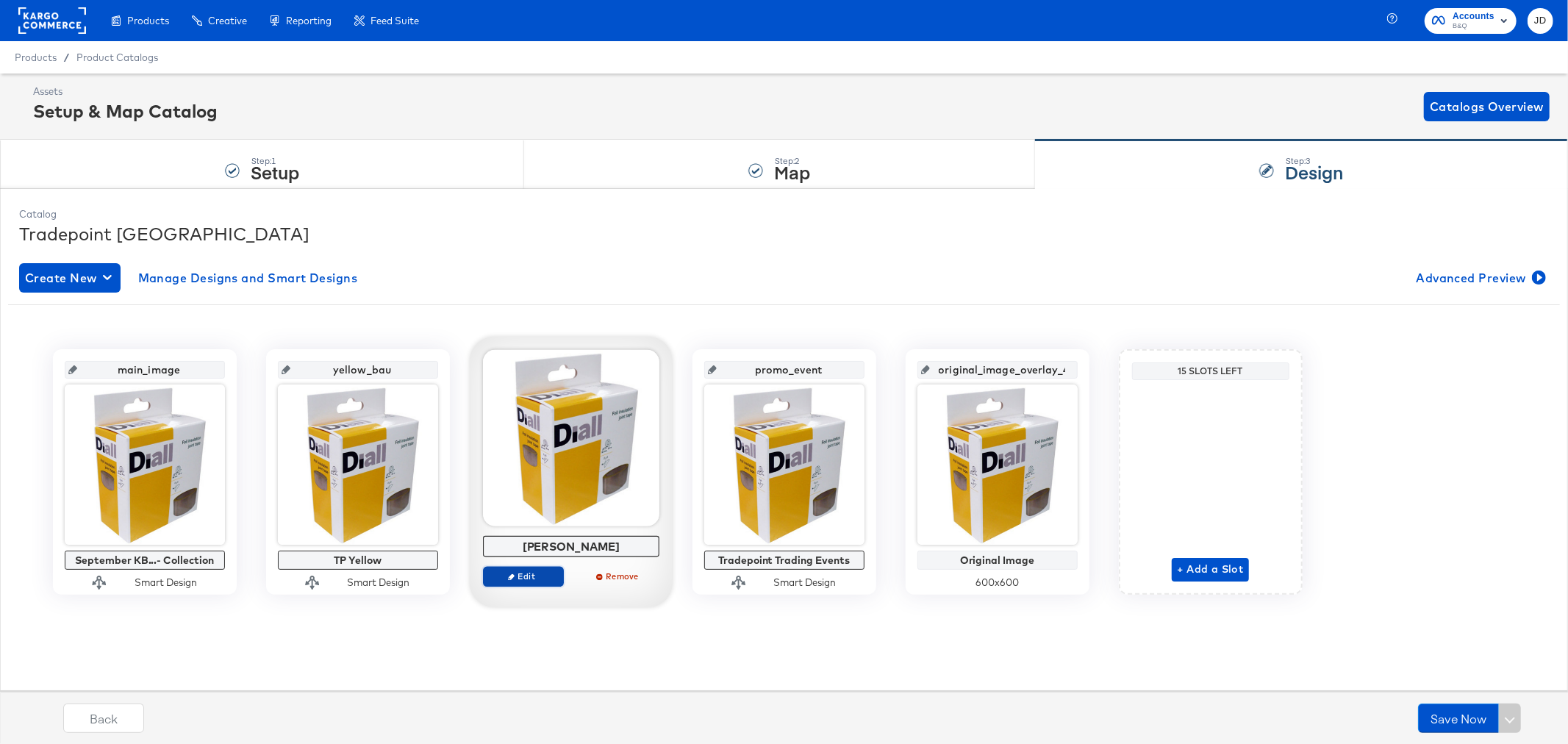
click at [541, 577] on span "Edit" at bounding box center [523, 576] width 68 height 11
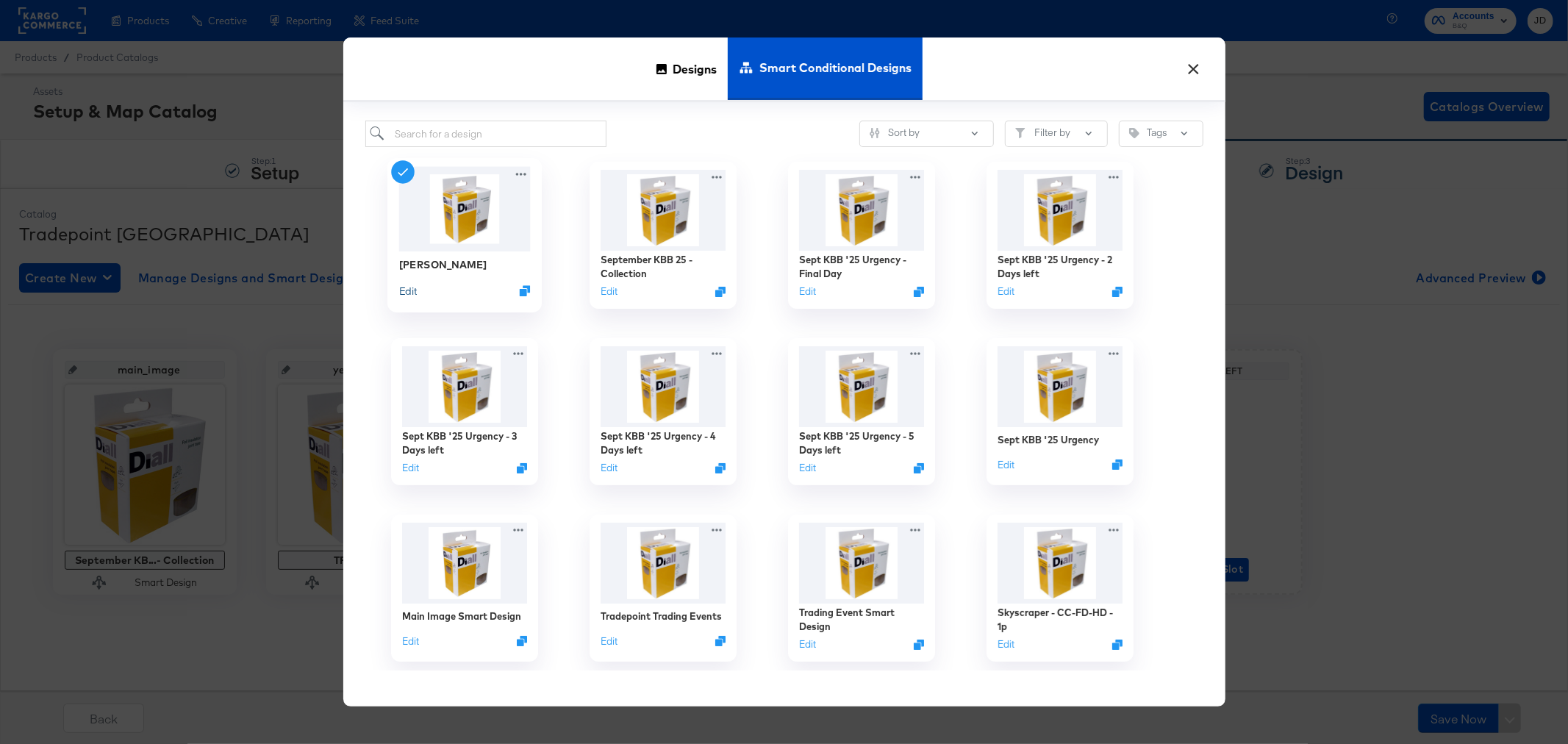
click at [409, 290] on button "Edit" at bounding box center [407, 290] width 18 height 14
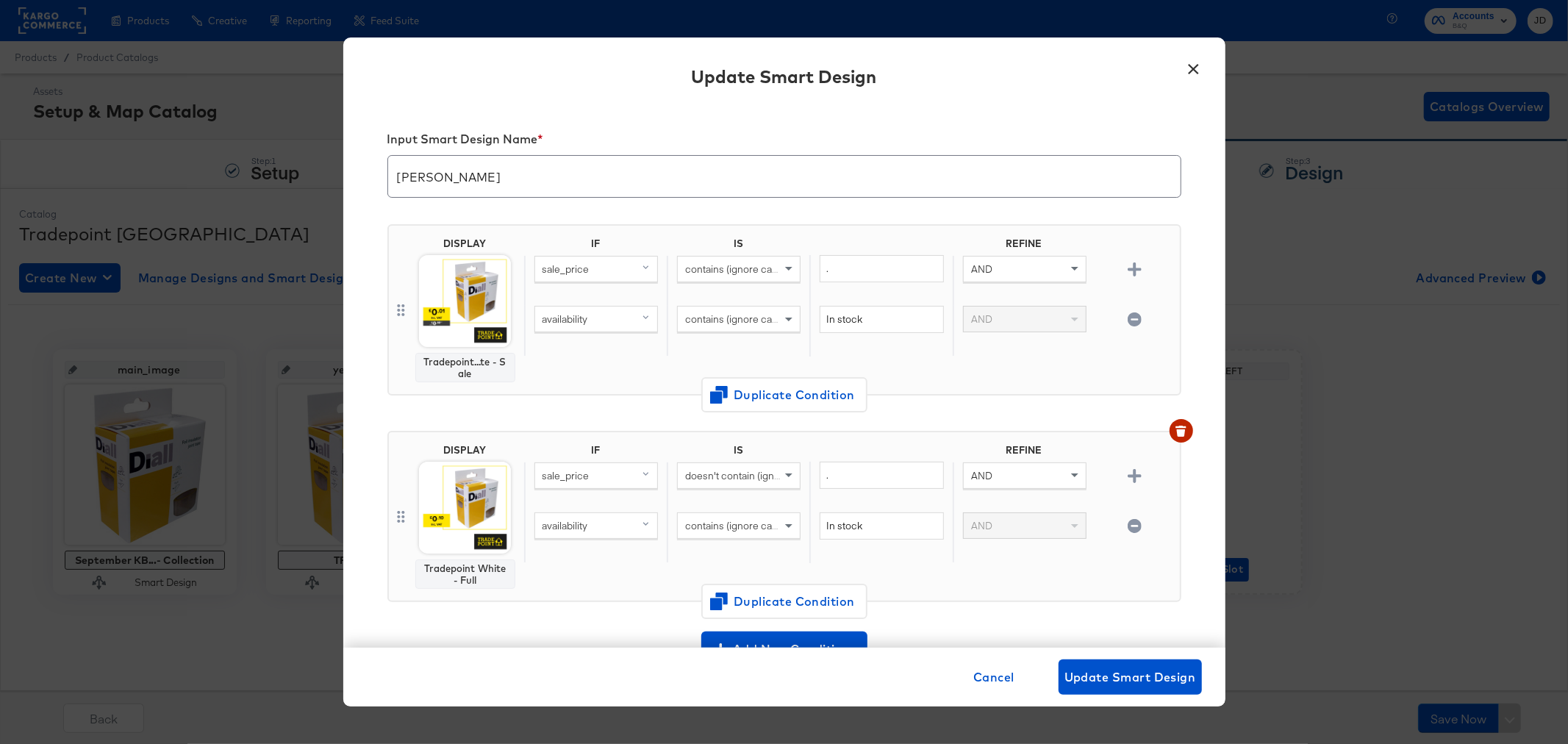
scroll to position [82, 0]
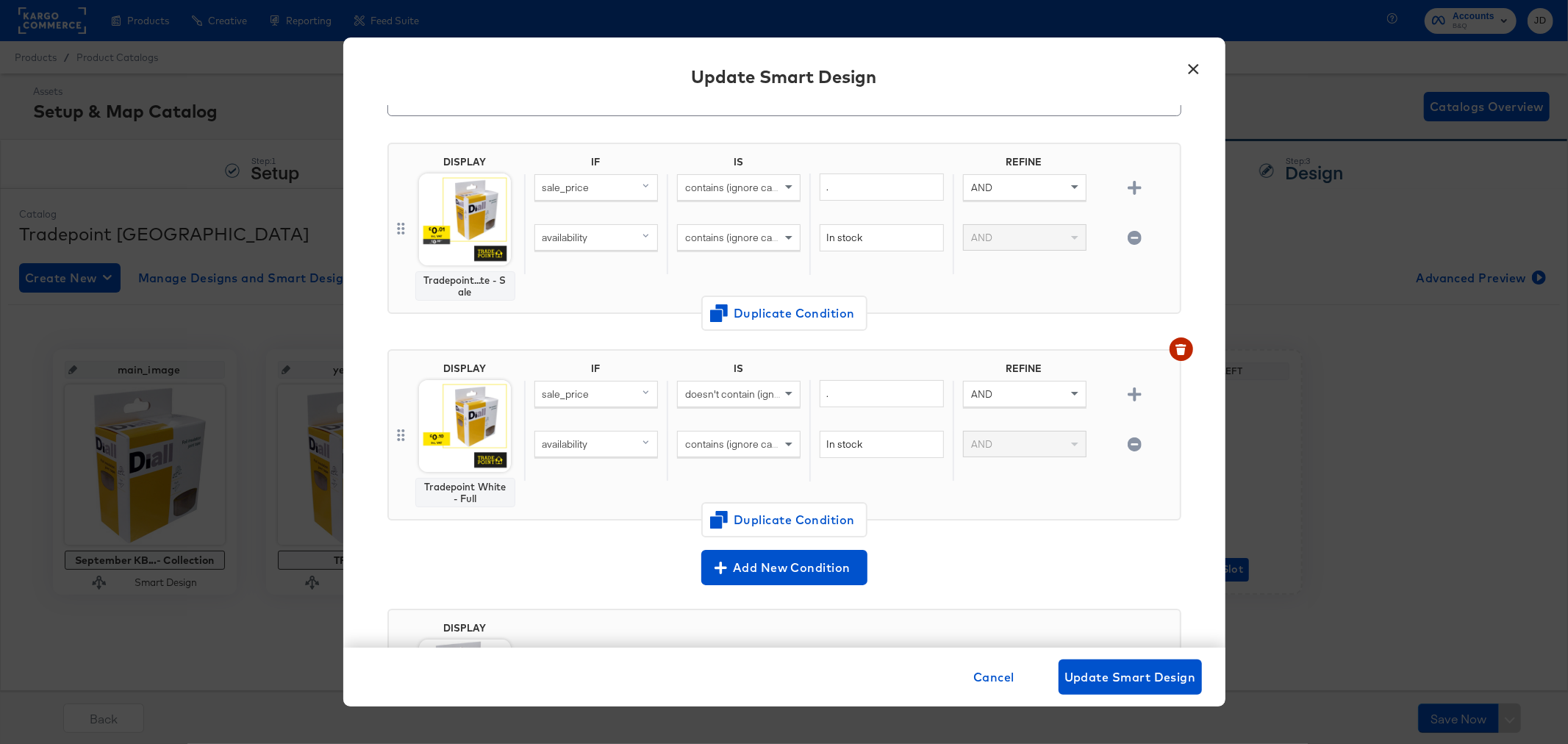
click at [1189, 72] on button "×" at bounding box center [1194, 65] width 26 height 26
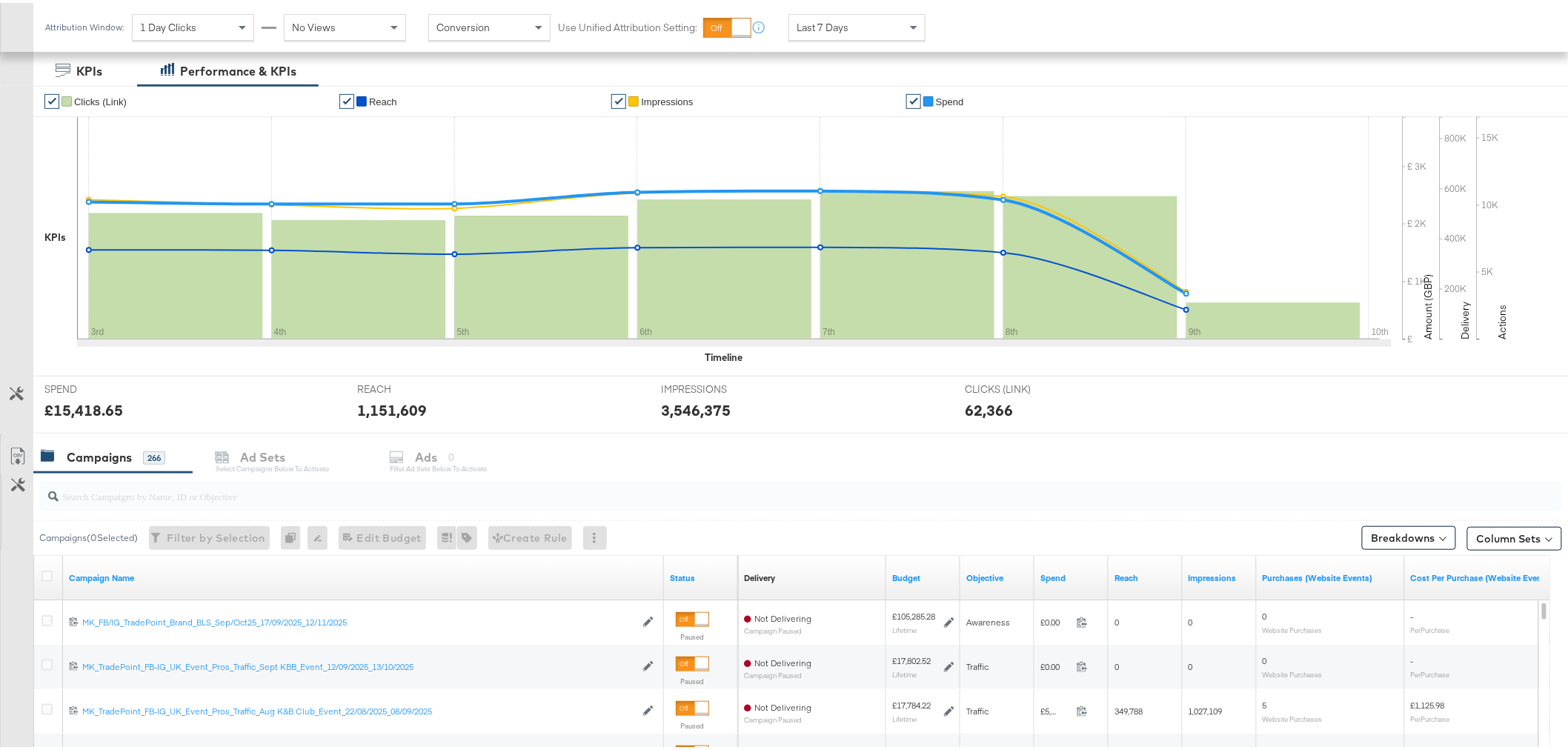
scroll to position [552, 0]
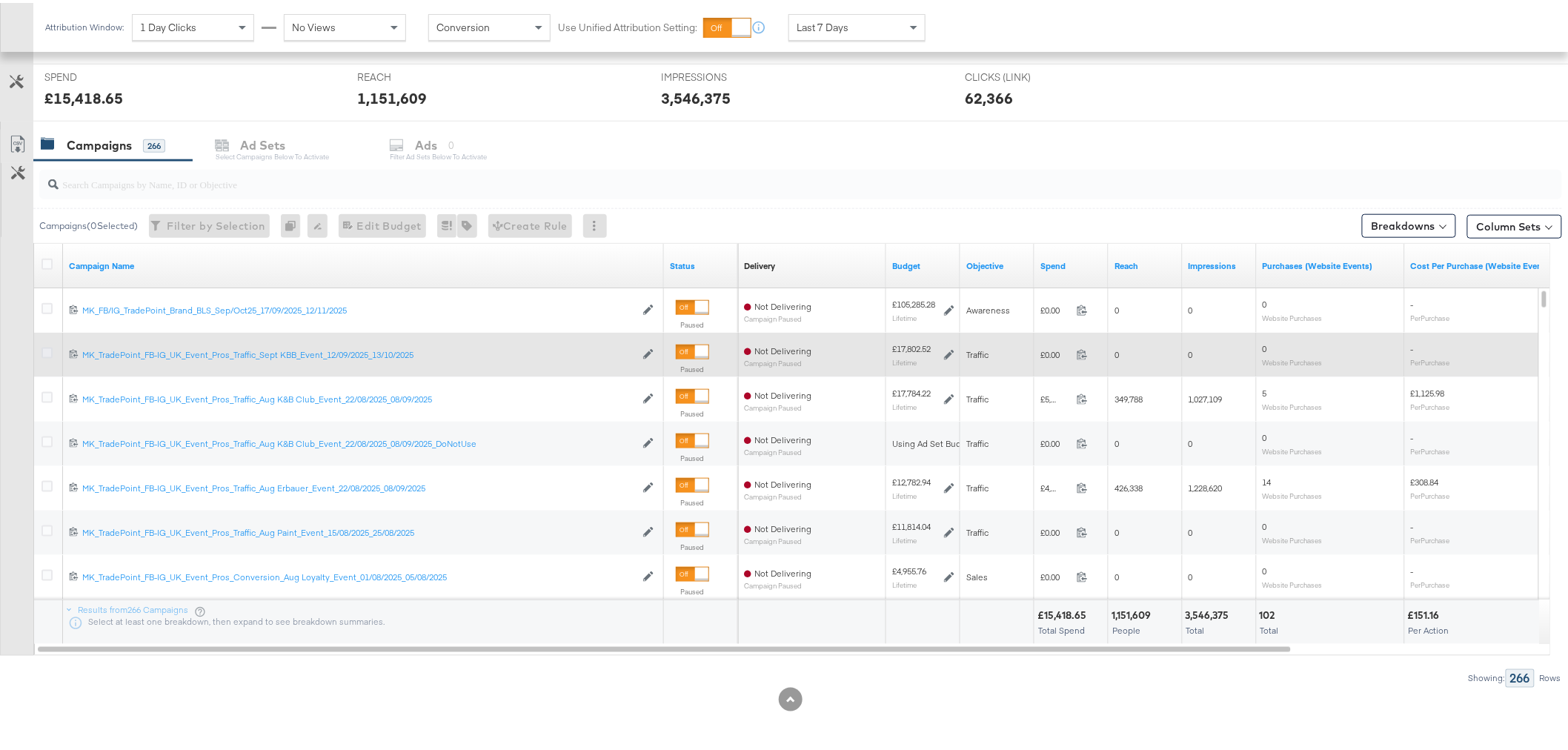
click at [45, 351] on icon at bounding box center [47, 350] width 11 height 11
click at [0, 0] on input "checkbox" at bounding box center [0, 0] width 0 height 0
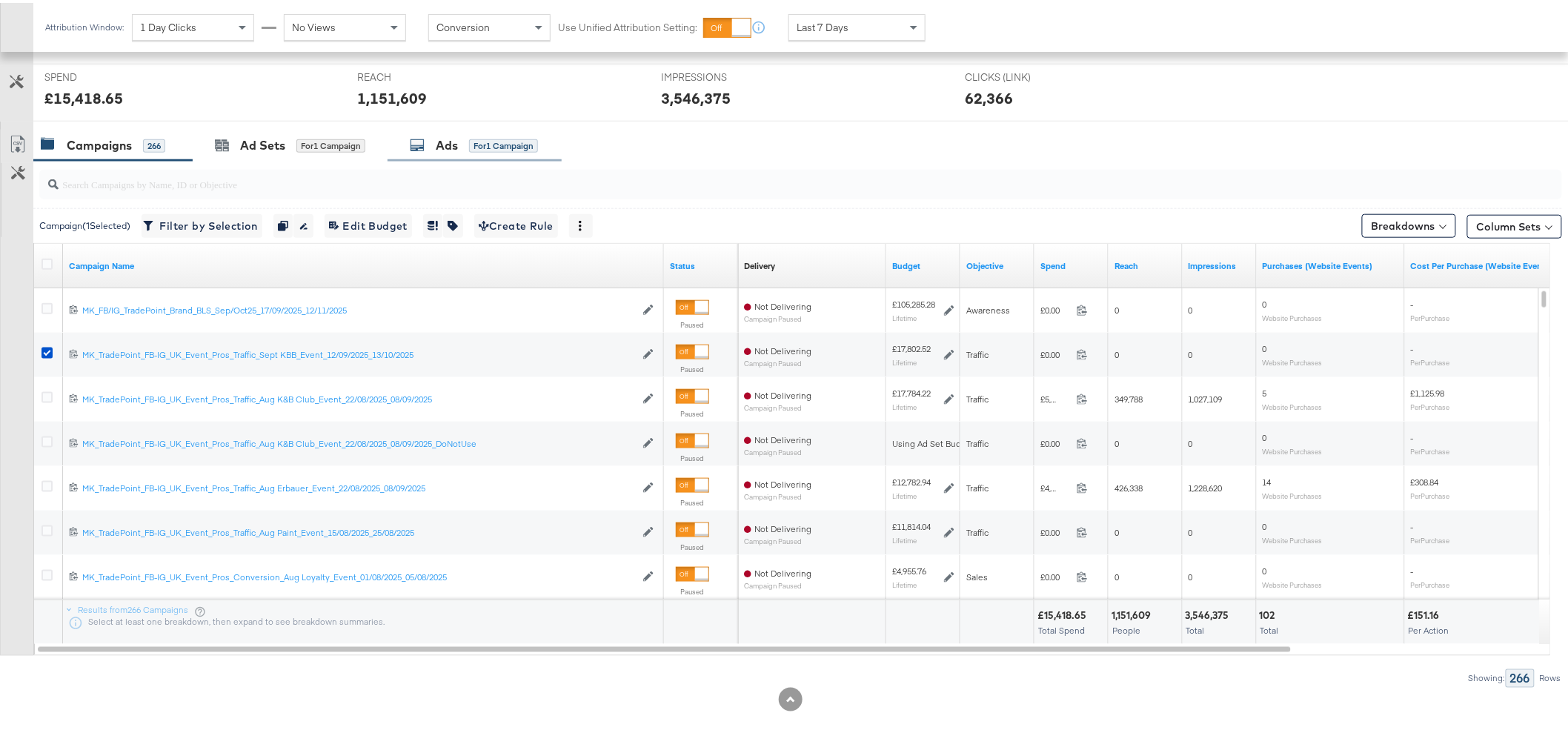
click at [451, 143] on div "Ads" at bounding box center [447, 142] width 22 height 17
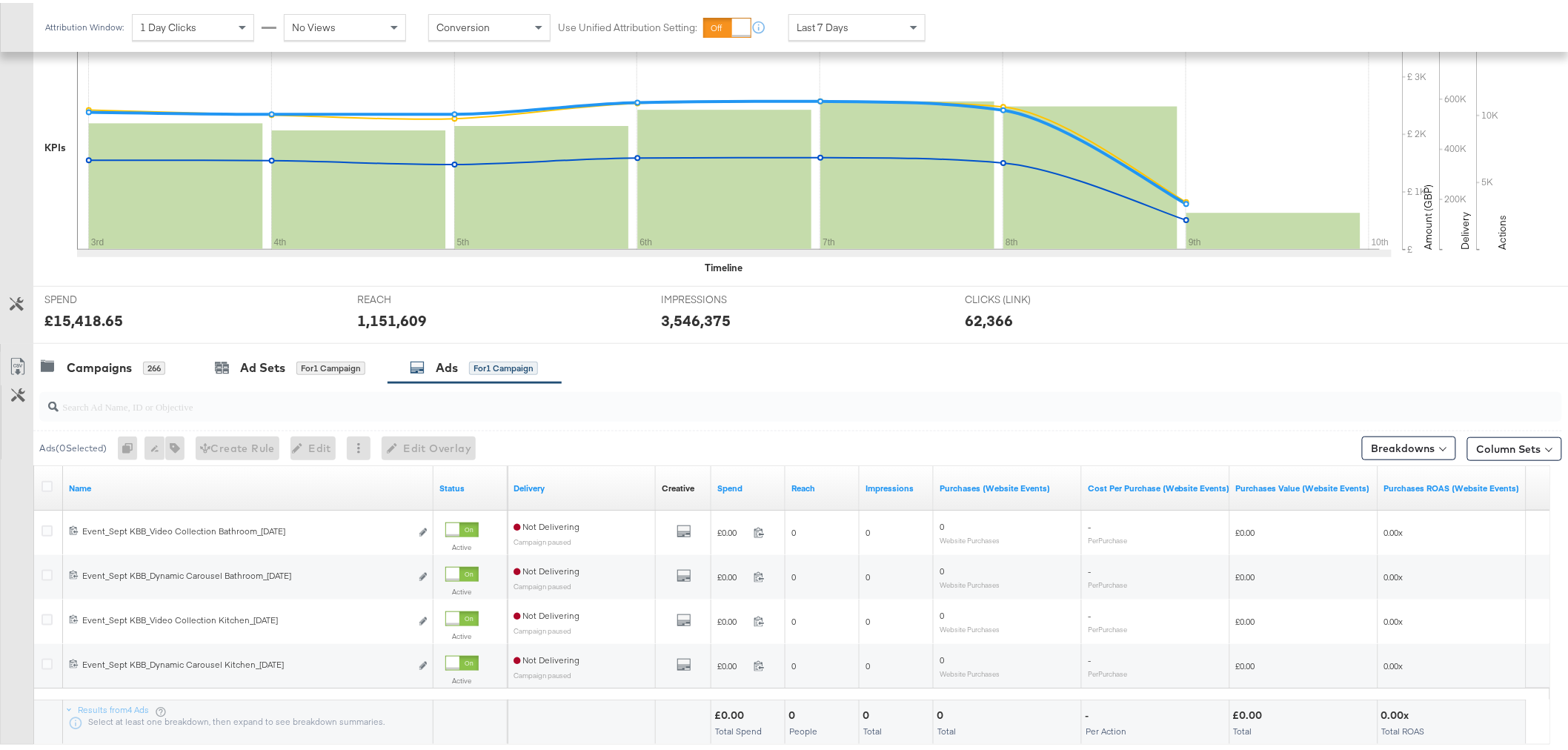
scroll to position [419, 0]
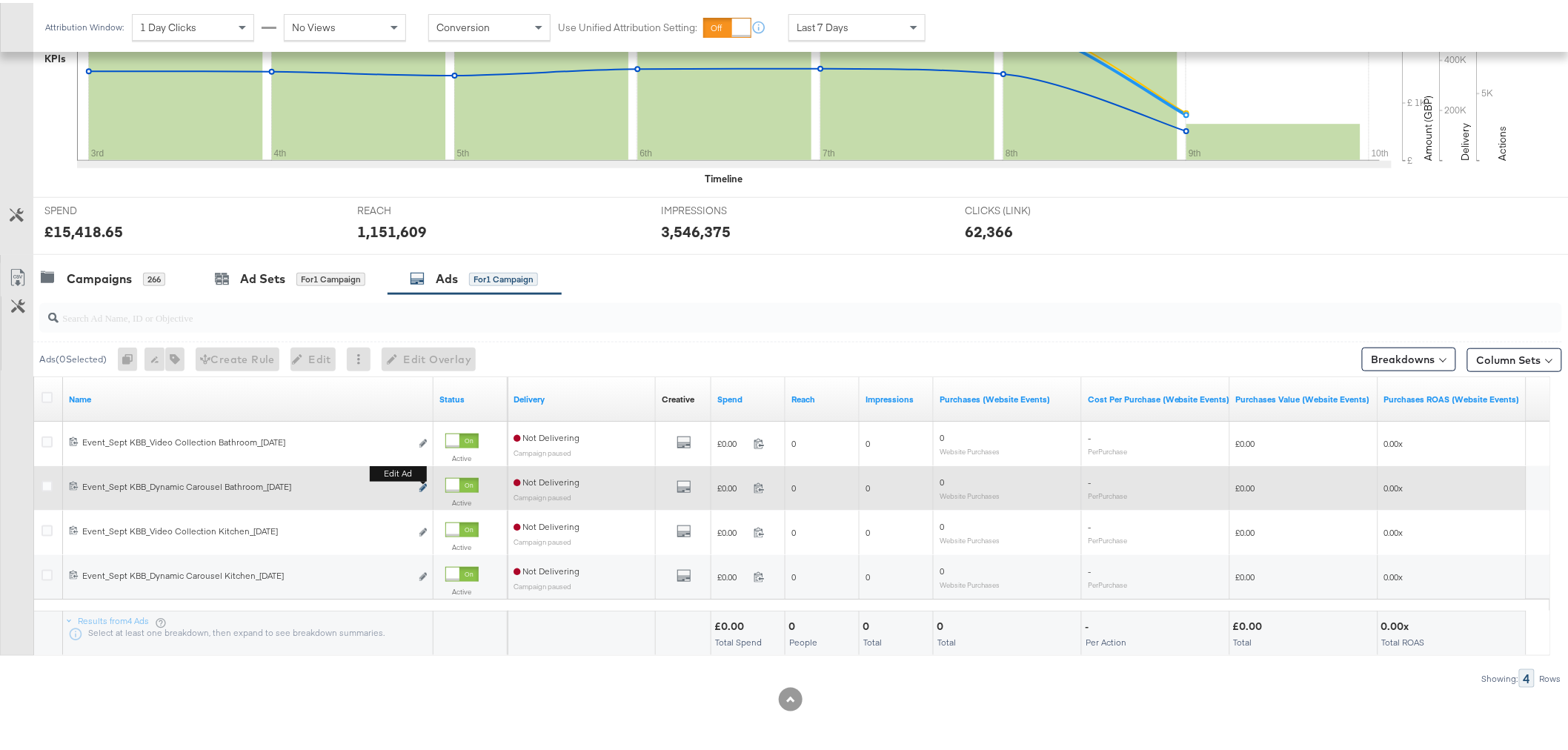
click at [419, 482] on icon "link" at bounding box center [423, 485] width 7 height 8
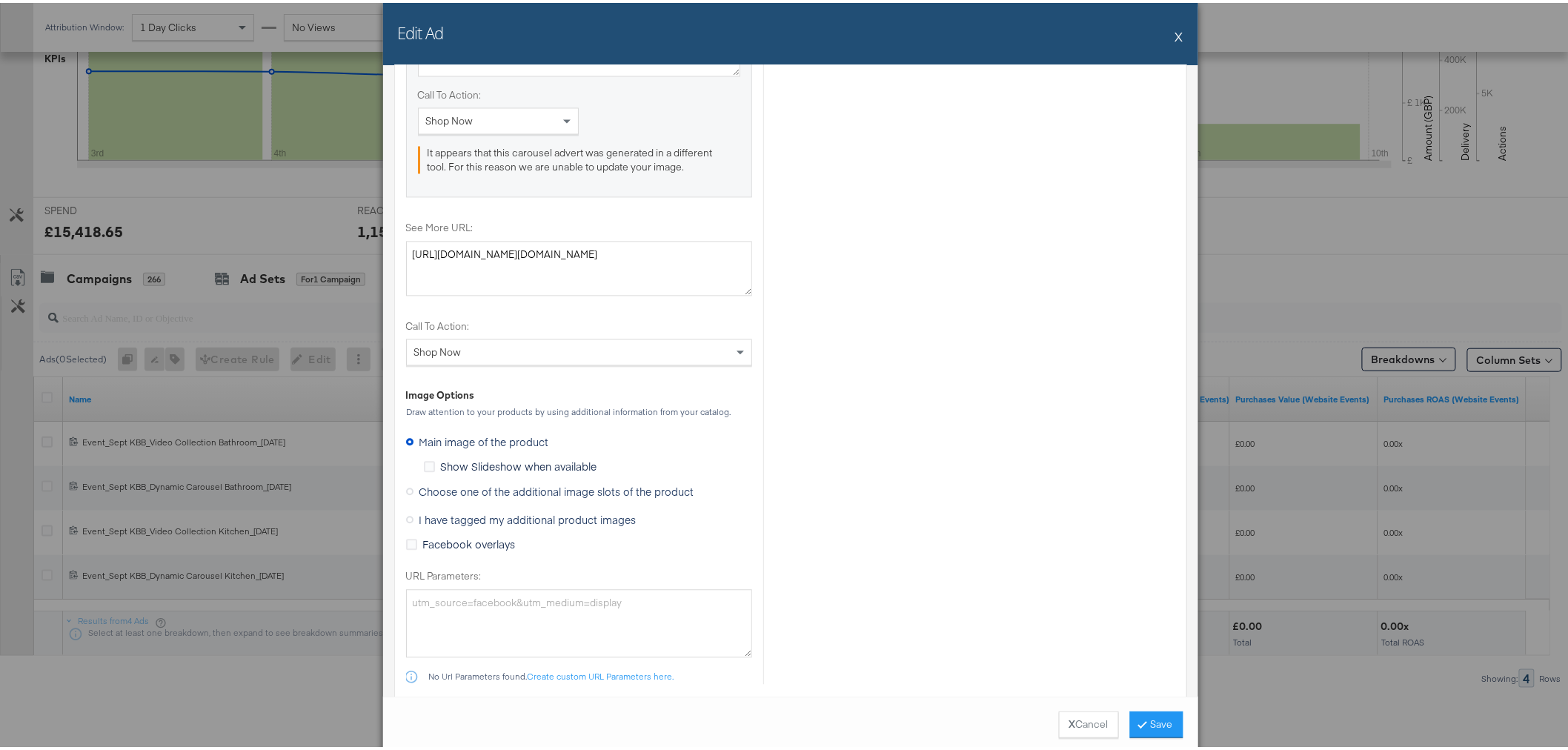
scroll to position [1198, 0]
click at [464, 497] on span "Choose one of the additional image slots of the product" at bounding box center [557, 494] width 275 height 15
click at [0, 0] on input "Choose one of the additional image slots of the product" at bounding box center [0, 0] width 0 height 0
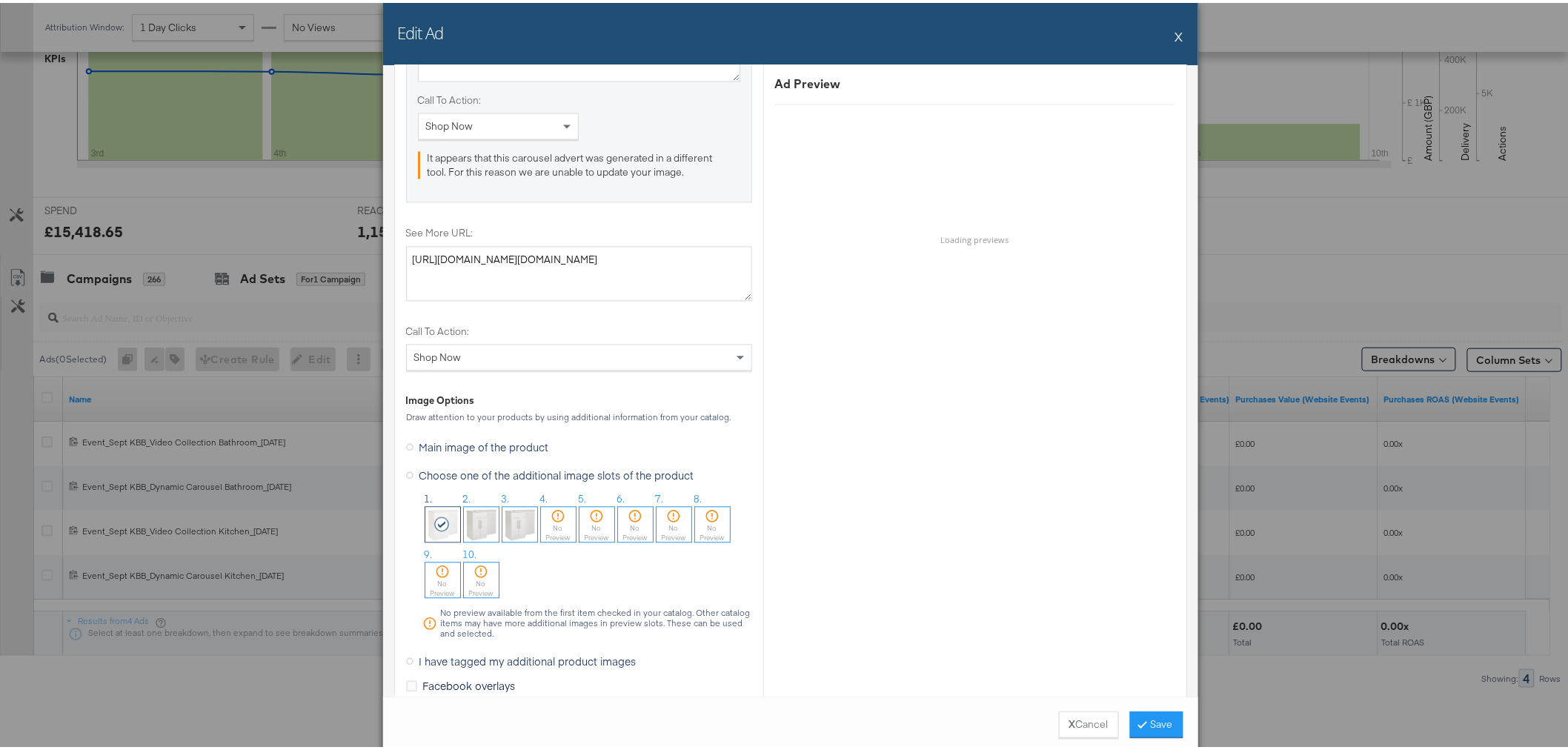
click at [552, 522] on div "No Preview" at bounding box center [558, 531] width 35 height 19
click at [1142, 717] on button "Save" at bounding box center [1157, 722] width 53 height 27
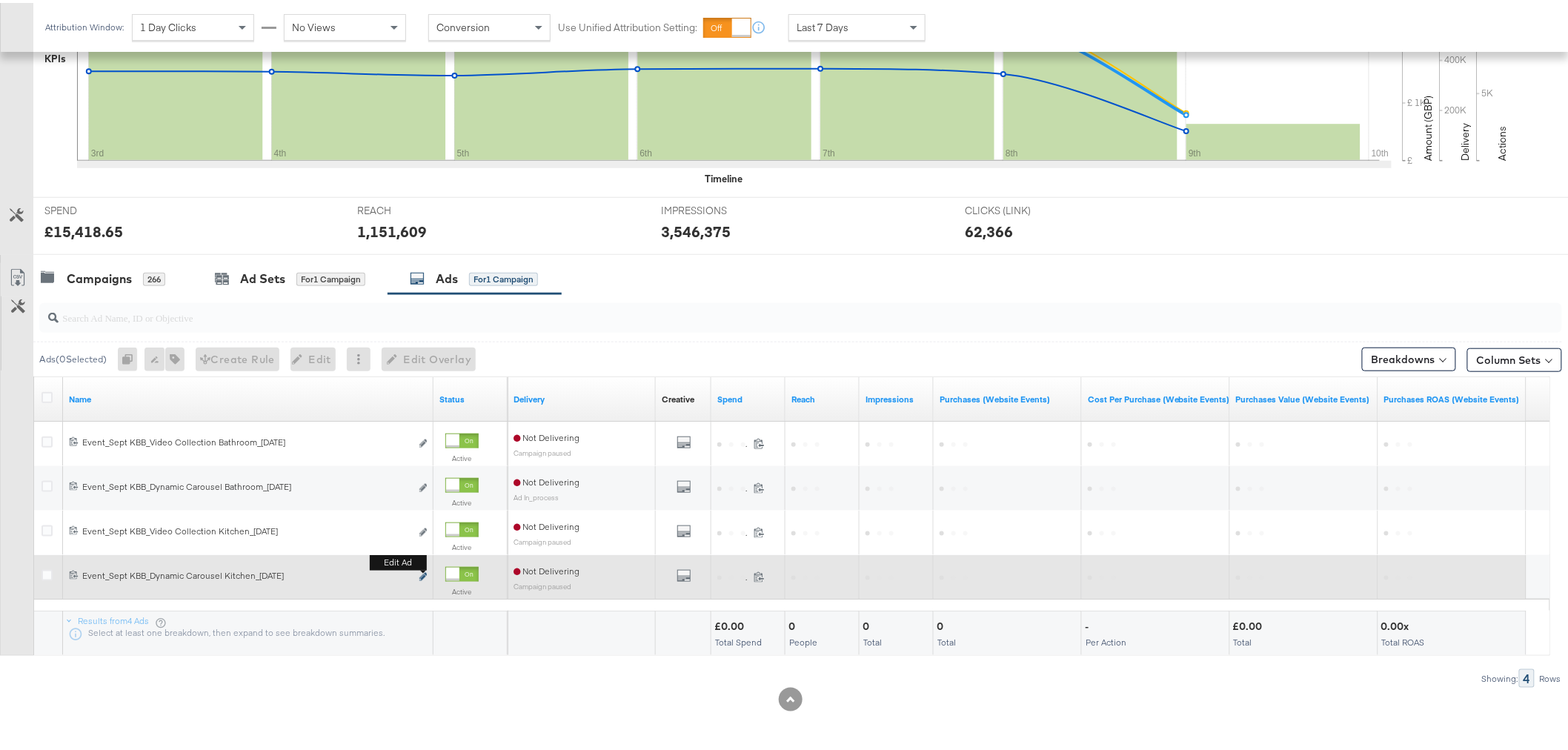
click at [422, 569] on button "Edit ad" at bounding box center [423, 574] width 9 height 16
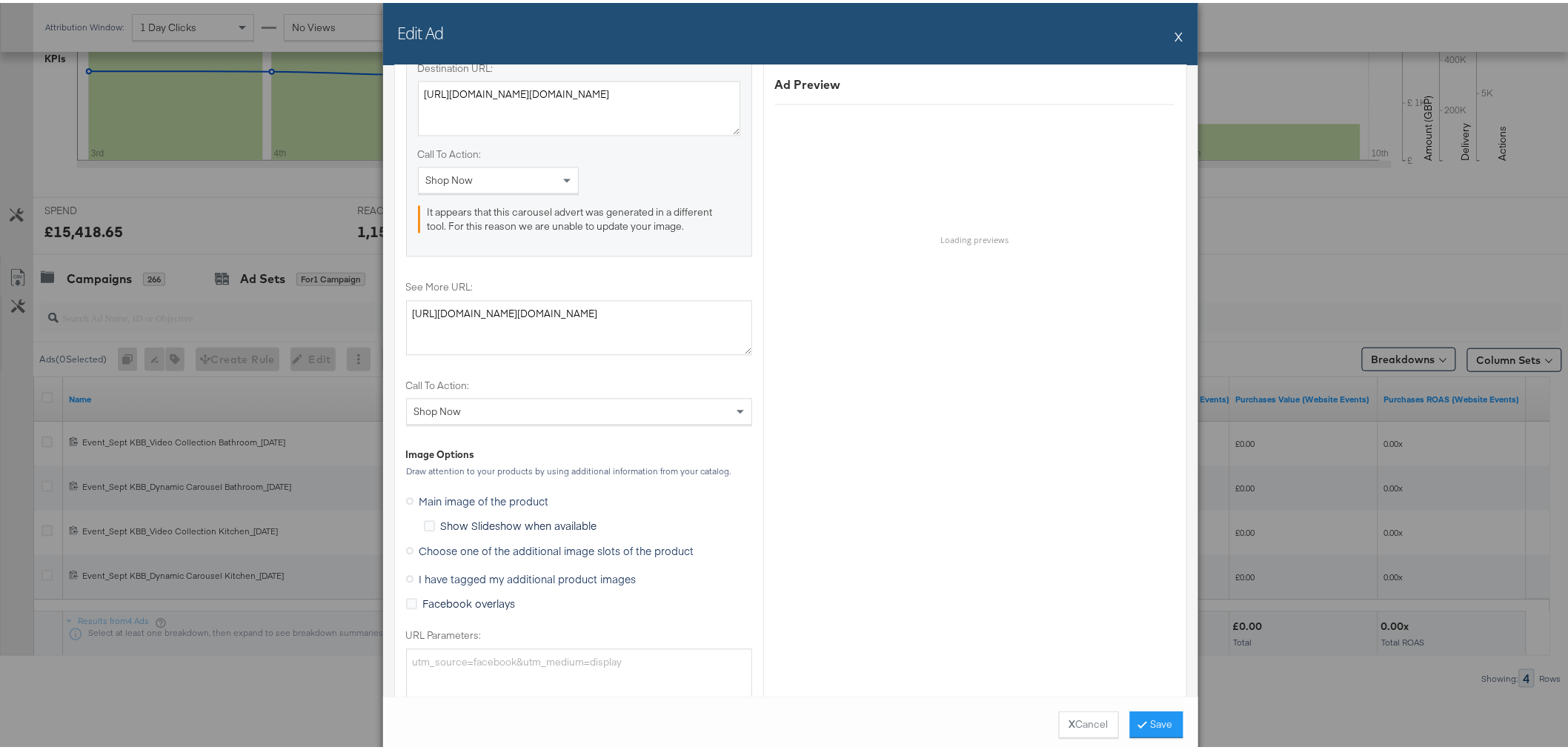
scroll to position [1317, 0]
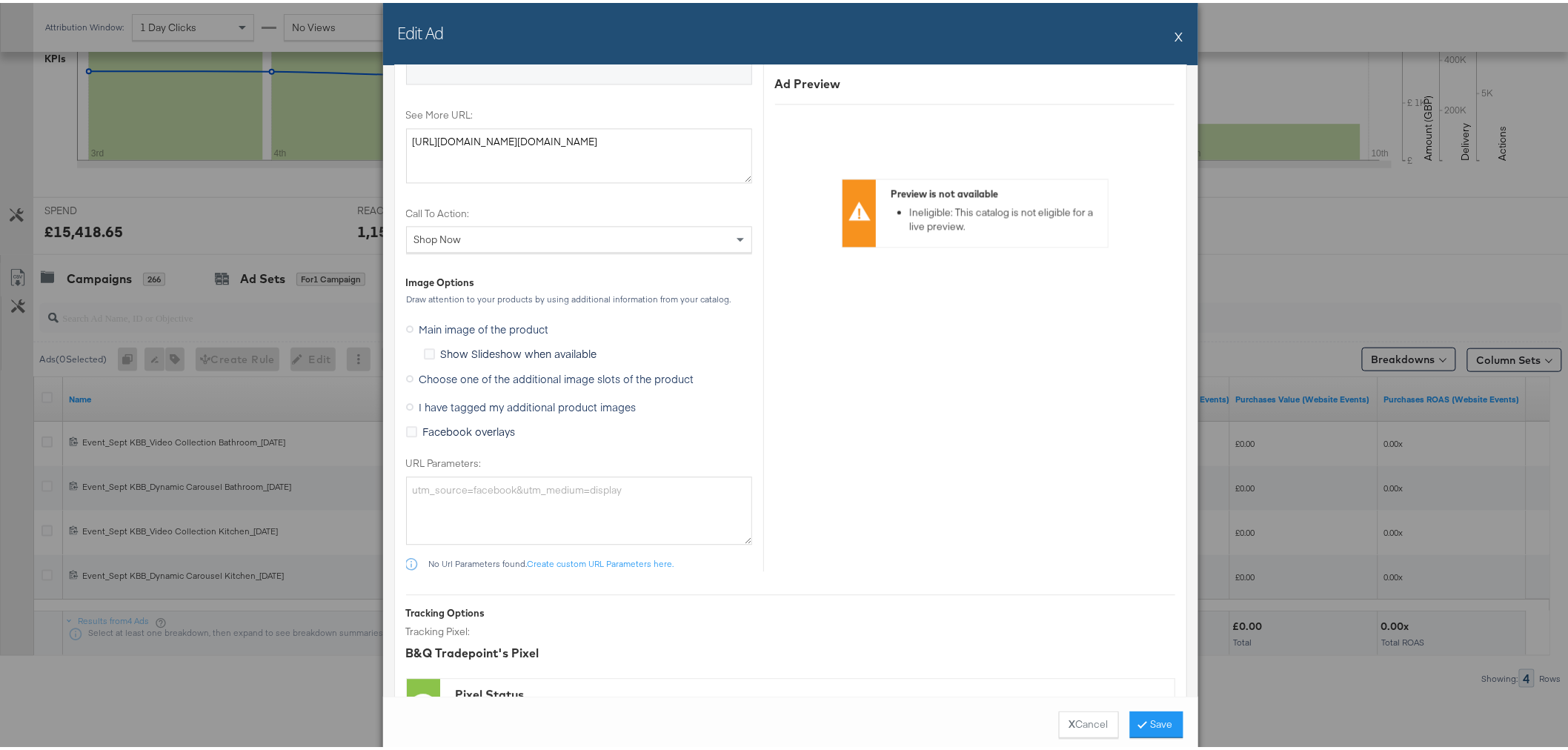
click at [499, 368] on span "Choose one of the additional image slots of the product" at bounding box center [557, 376] width 275 height 15
click at [0, 0] on input "Choose one of the additional image slots of the product" at bounding box center [0, 0] width 0 height 0
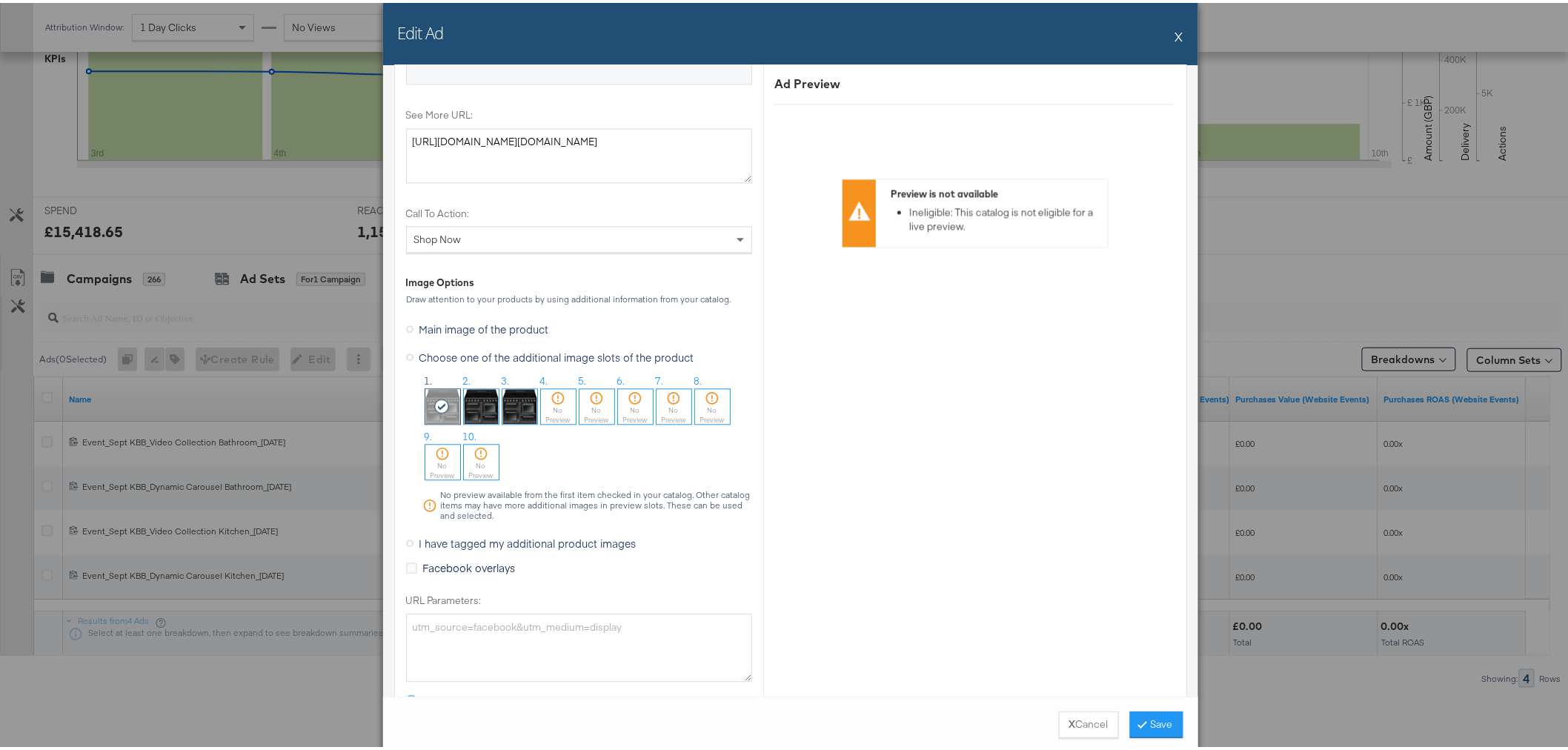
click at [551, 397] on icon at bounding box center [558, 395] width 15 height 15
click at [1151, 726] on button "Save" at bounding box center [1157, 722] width 53 height 27
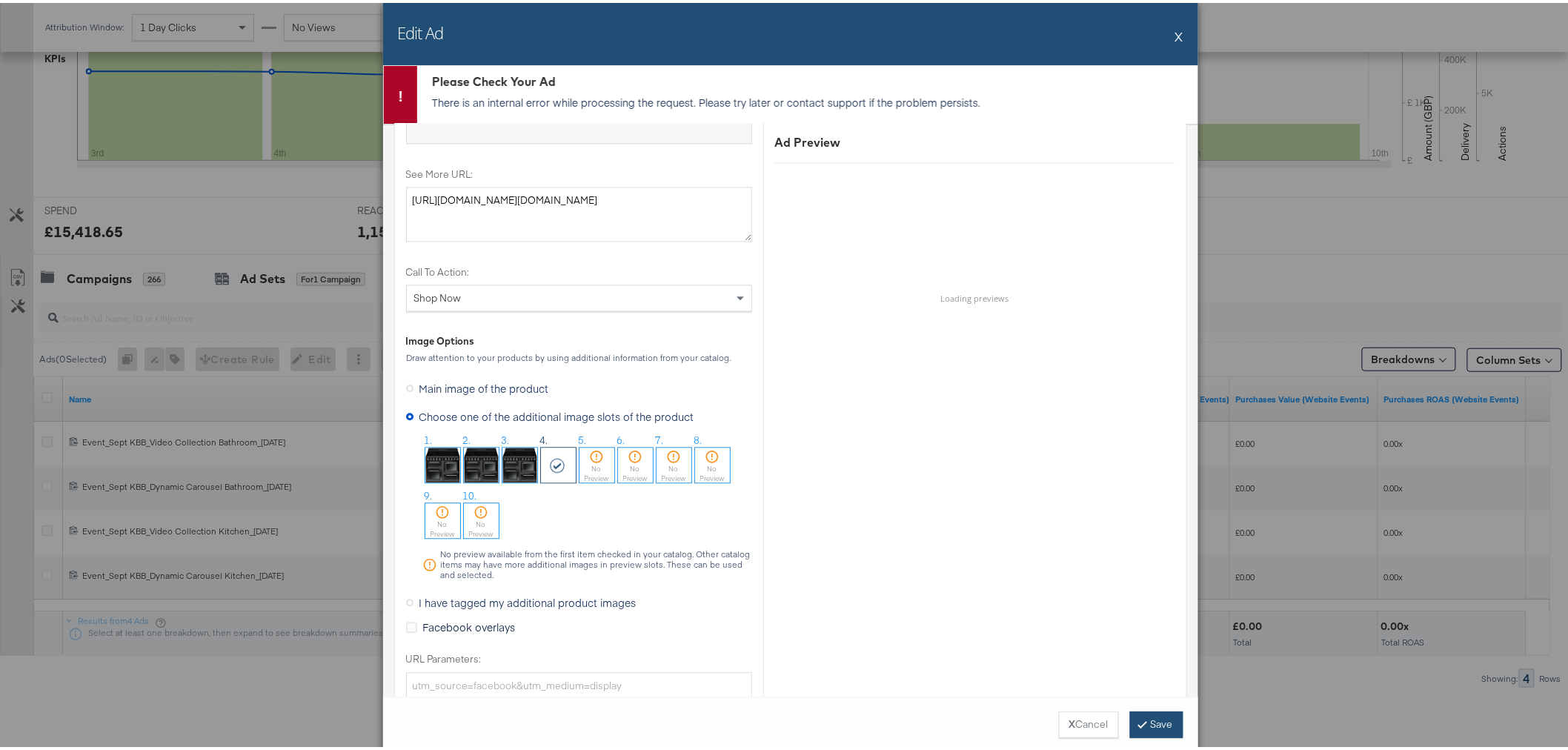
click at [1152, 713] on button "Save" at bounding box center [1157, 722] width 53 height 27
